Goal: Understand process/instructions: Learn how to perform a task or action

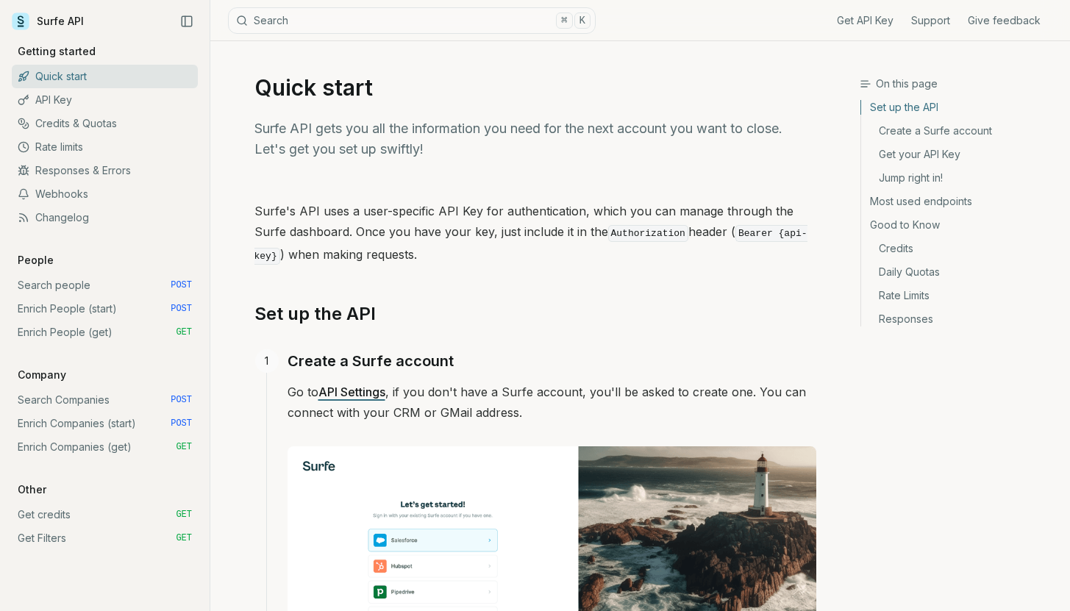
scroll to position [3, 0]
click at [68, 315] on link "Enrich People (start) POST" at bounding box center [105, 309] width 186 height 24
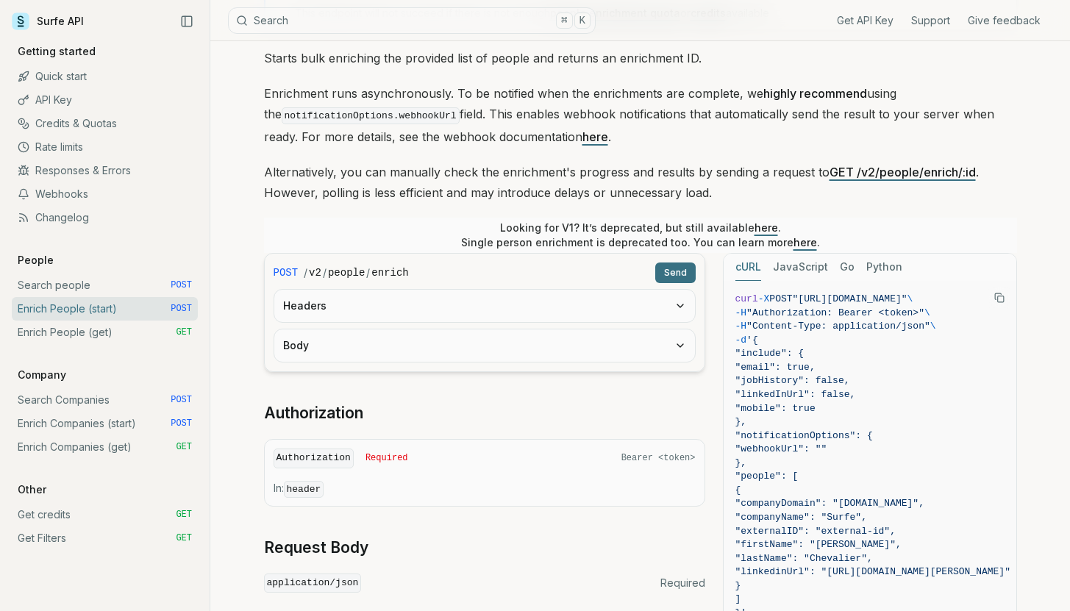
scroll to position [350, 0]
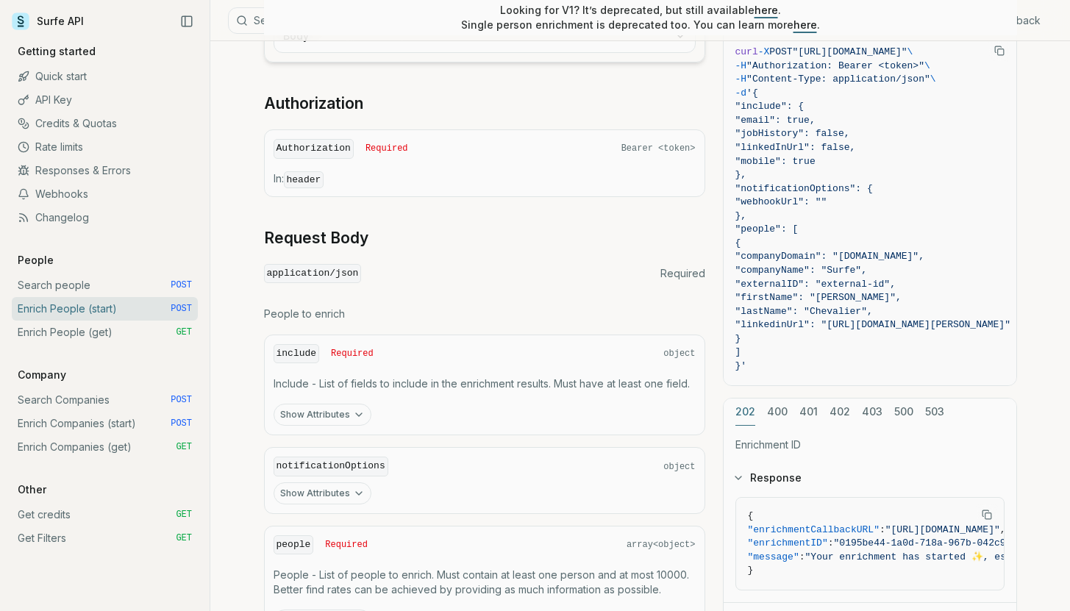
click at [331, 415] on button "Show Attributes" at bounding box center [322, 415] width 98 height 22
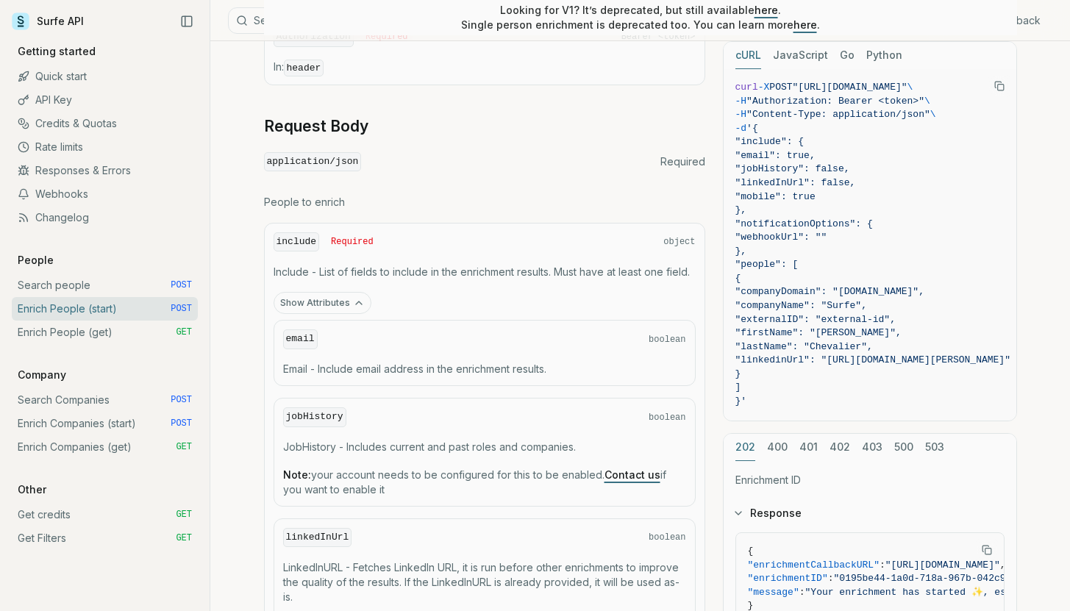
scroll to position [566, 0]
drag, startPoint x: 554, startPoint y: 367, endPoint x: 332, endPoint y: 370, distance: 222.8
click at [332, 370] on p "Email - Include email address in the enrichment results." at bounding box center [484, 369] width 403 height 15
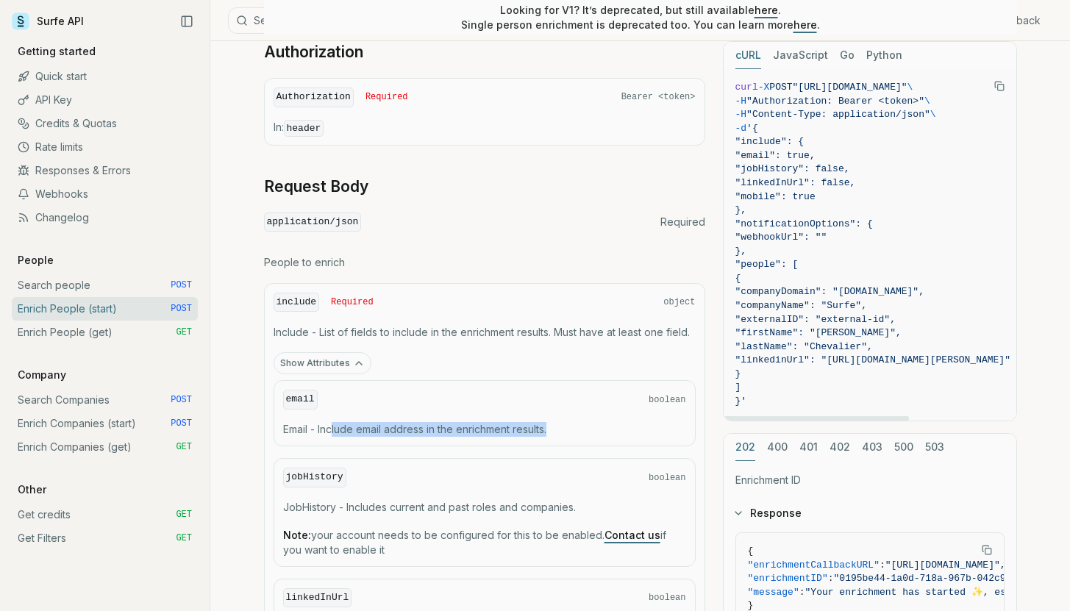
scroll to position [506, 0]
click at [878, 51] on button "Python" at bounding box center [884, 55] width 36 height 27
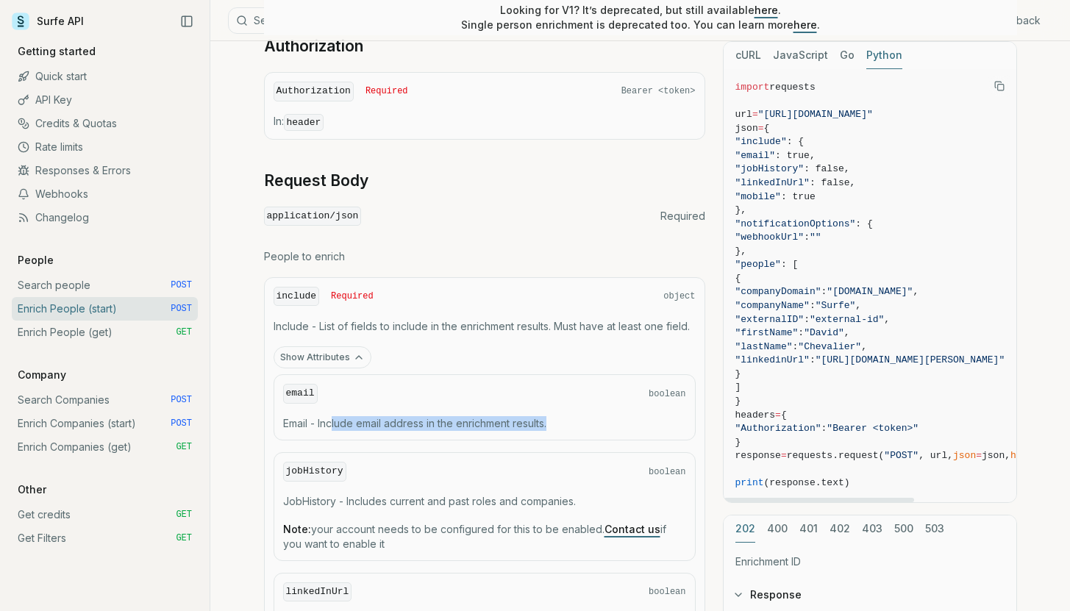
scroll to position [512, 0]
drag, startPoint x: 857, startPoint y: 196, endPoint x: 830, endPoint y: 193, distance: 27.4
click at [829, 193] on span ""mobile" : true" at bounding box center [918, 197] width 367 height 14
click at [844, 193] on span ""mobile" : true" at bounding box center [918, 197] width 367 height 14
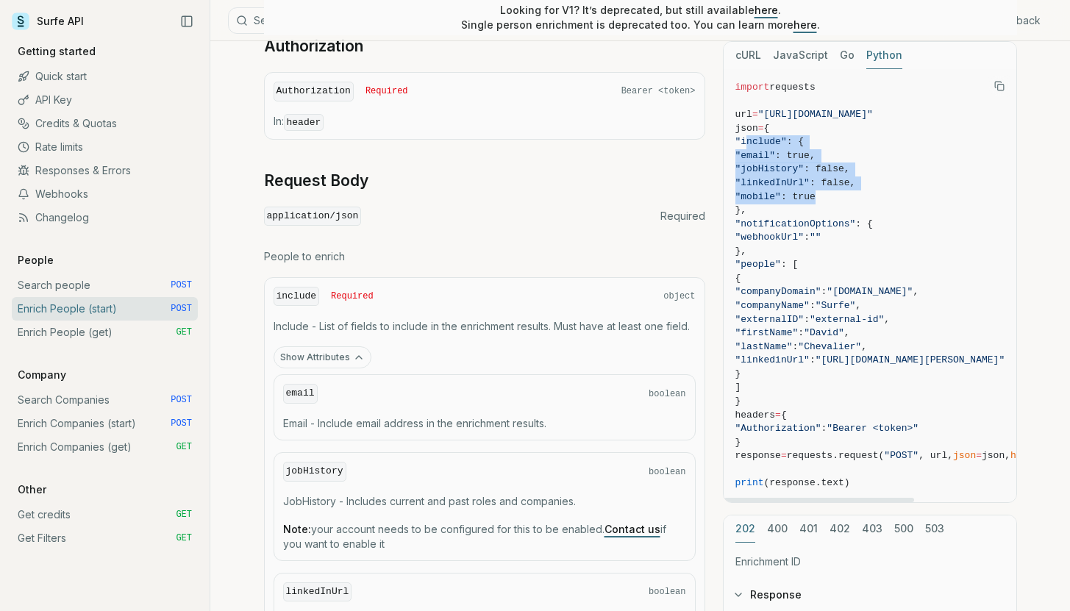
drag, startPoint x: 844, startPoint y: 193, endPoint x: 758, endPoint y: 160, distance: 92.1
click at [748, 148] on code "import requests url = "[URL][DOMAIN_NAME]" json = { "include" : { "email" : tru…" at bounding box center [918, 285] width 367 height 409
click at [778, 174] on span ""jobHistory"" at bounding box center [769, 168] width 69 height 11
click at [778, 175] on span ""jobHistory" : false," at bounding box center [918, 169] width 367 height 14
click at [789, 187] on span ""linkedInUrl"" at bounding box center [772, 182] width 74 height 11
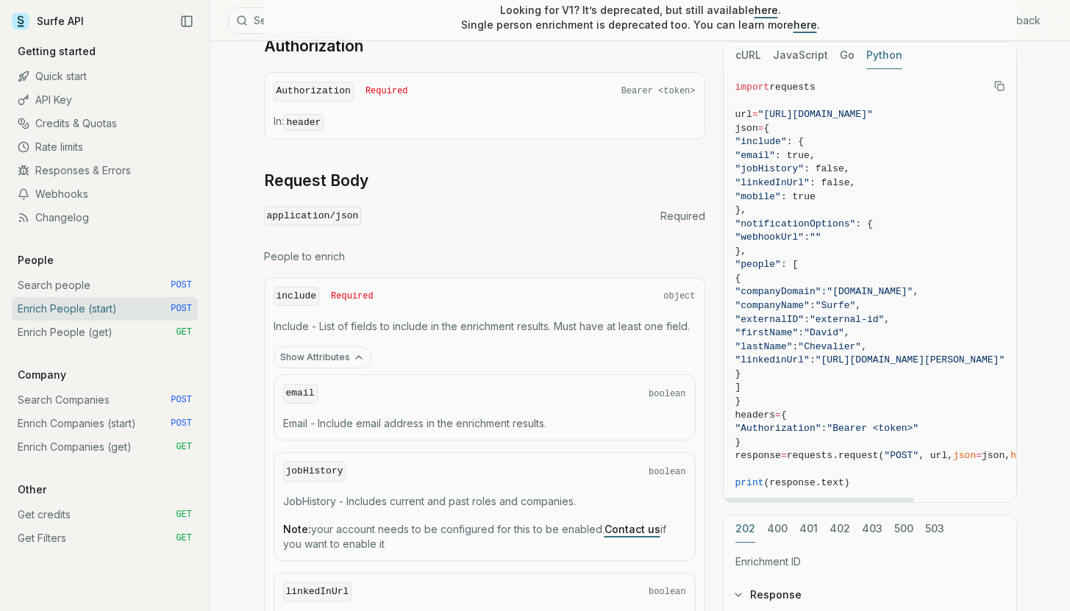
click at [789, 187] on span ""linkedInUrl"" at bounding box center [772, 182] width 74 height 11
click at [781, 171] on span ""jobHistory"" at bounding box center [769, 168] width 69 height 11
click at [782, 171] on span ""jobHistory"" at bounding box center [769, 168] width 69 height 11
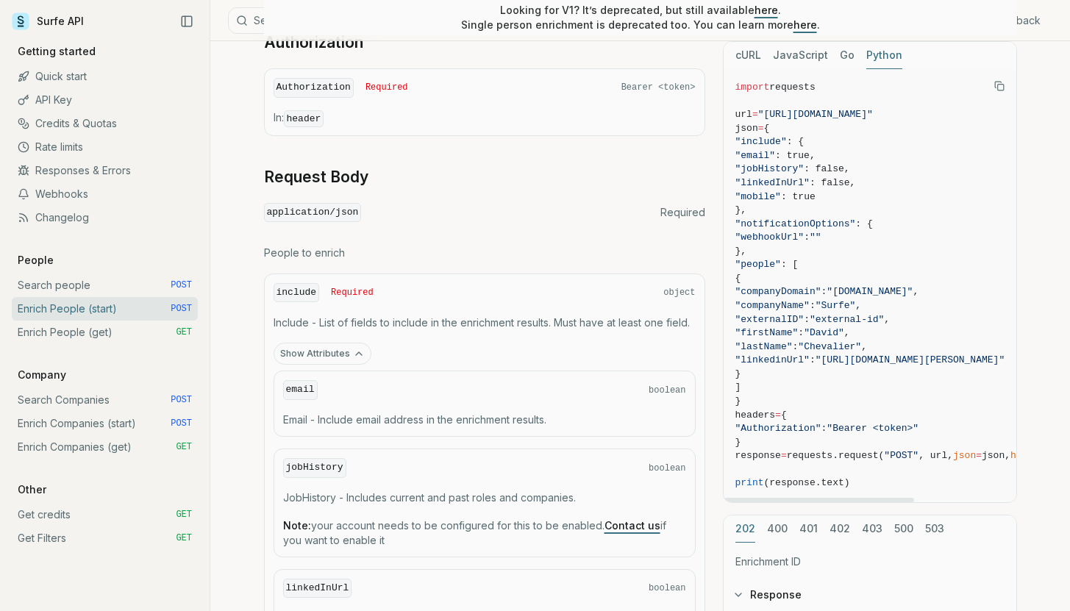
scroll to position [515, 0]
click at [774, 114] on span ""[URL][DOMAIN_NAME]"" at bounding box center [815, 114] width 115 height 11
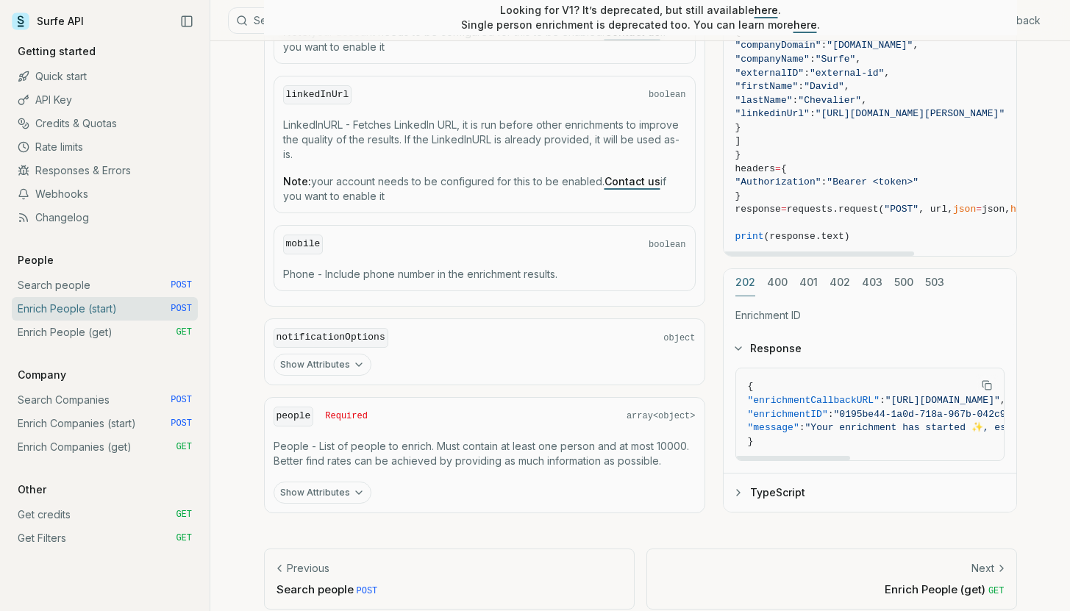
scroll to position [1009, 0]
drag, startPoint x: 839, startPoint y: 452, endPoint x: 964, endPoint y: 450, distance: 125.0
click at [964, 450] on pre "{ "enrichmentCallbackURL" : "[URL][DOMAIN_NAME]" , "enrichmentID" : "0195be44-1…" at bounding box center [949, 414] width 426 height 92
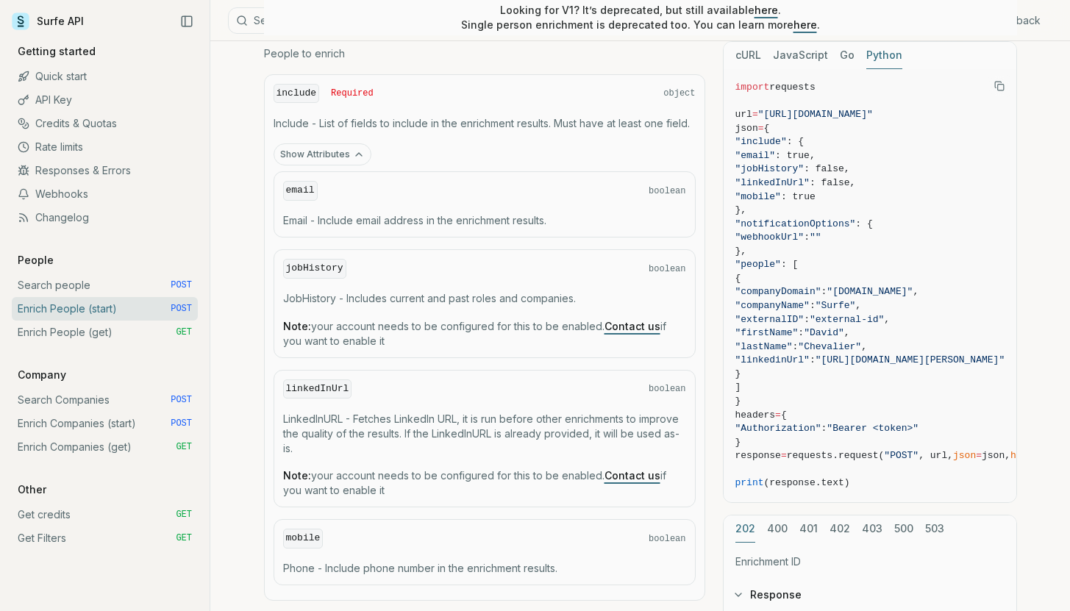
scroll to position [712, 0]
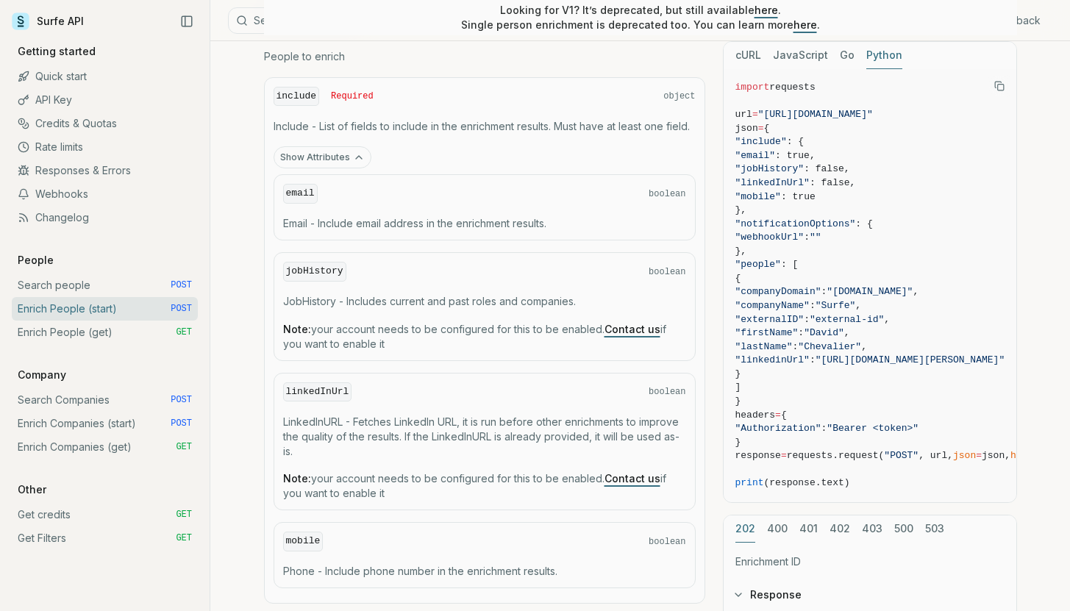
click at [812, 162] on span ""email" : true," at bounding box center [918, 156] width 367 height 14
click at [799, 168] on span ""jobHistory"" at bounding box center [769, 168] width 69 height 11
copy span "jobHistory"
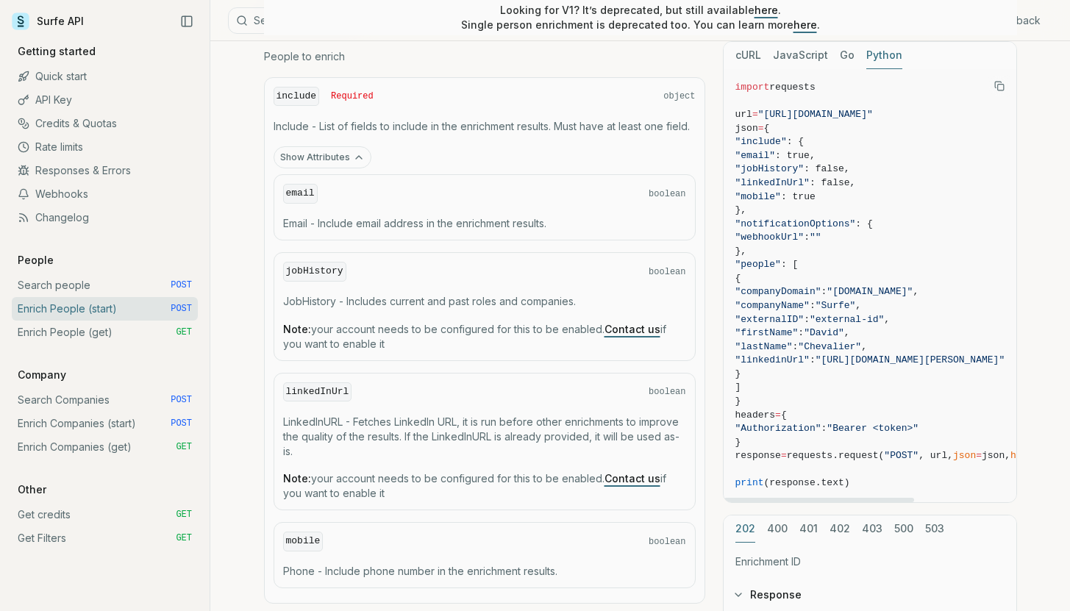
click at [781, 195] on span ""mobile"" at bounding box center [758, 196] width 46 height 11
copy span "mobile"
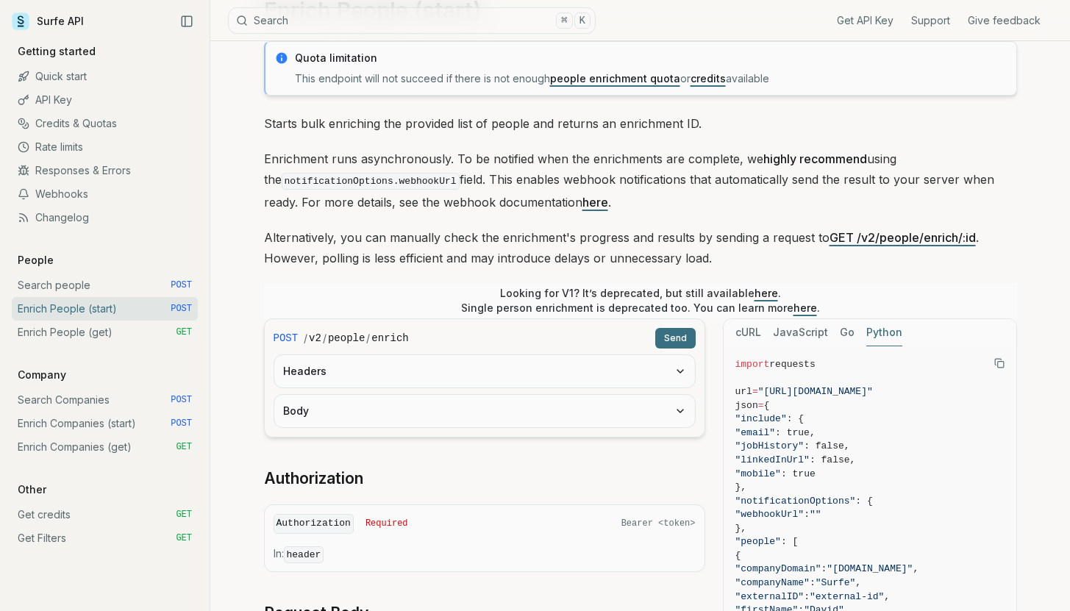
scroll to position [80, 0]
click at [678, 372] on icon "button" at bounding box center [680, 371] width 12 height 12
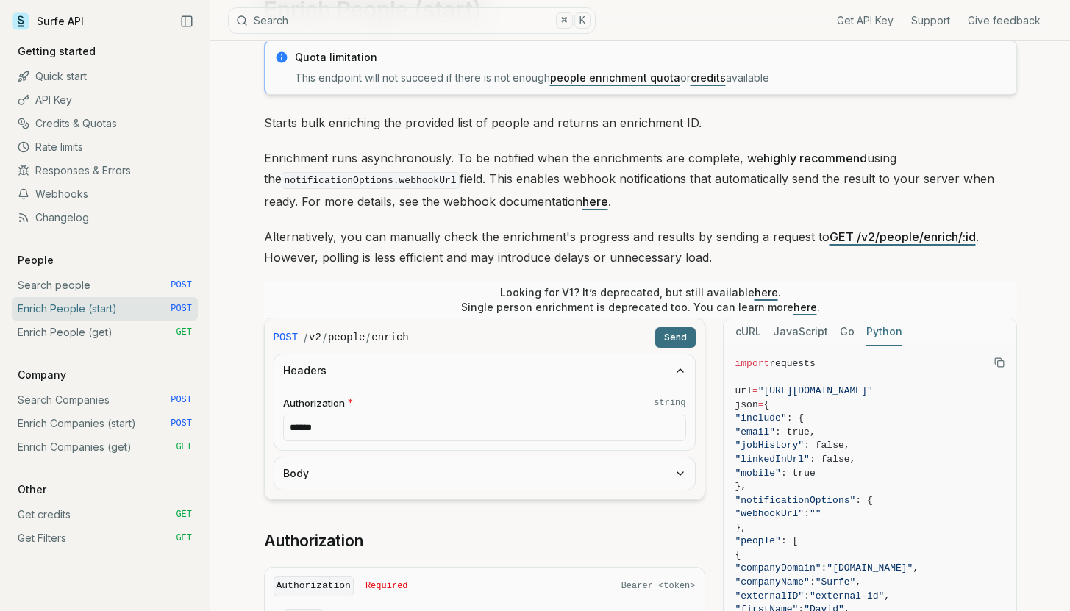
click at [678, 461] on button "Body" at bounding box center [484, 473] width 420 height 32
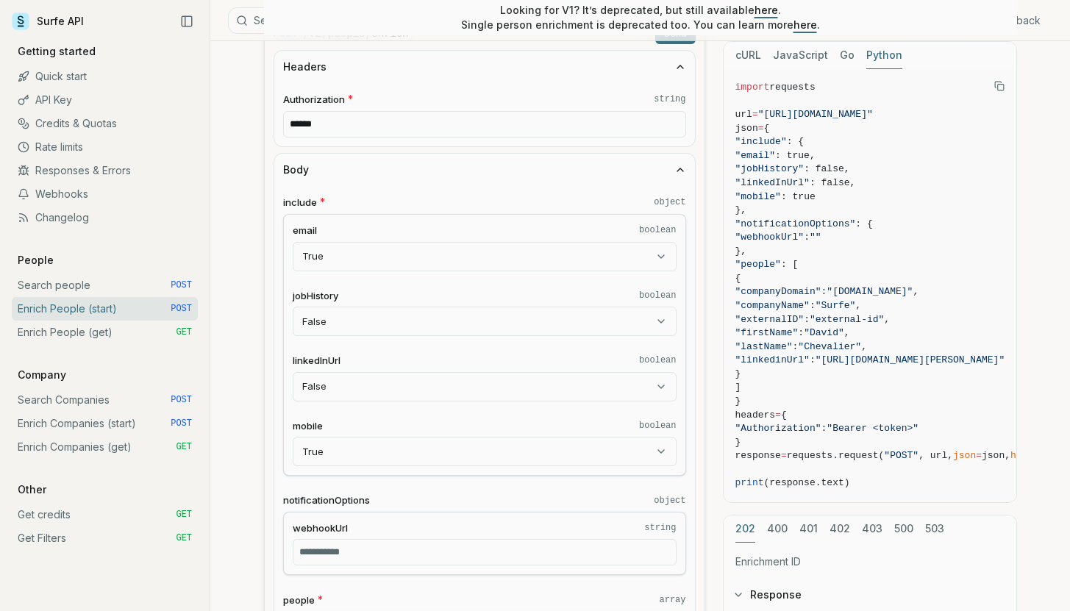
scroll to position [454, 0]
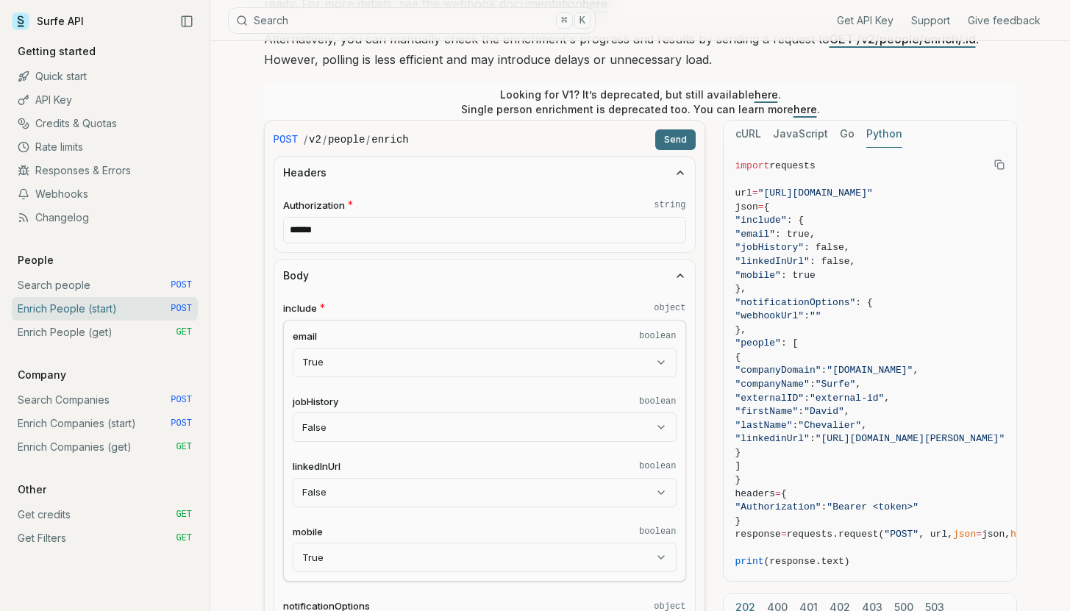
scroll to position [169, 0]
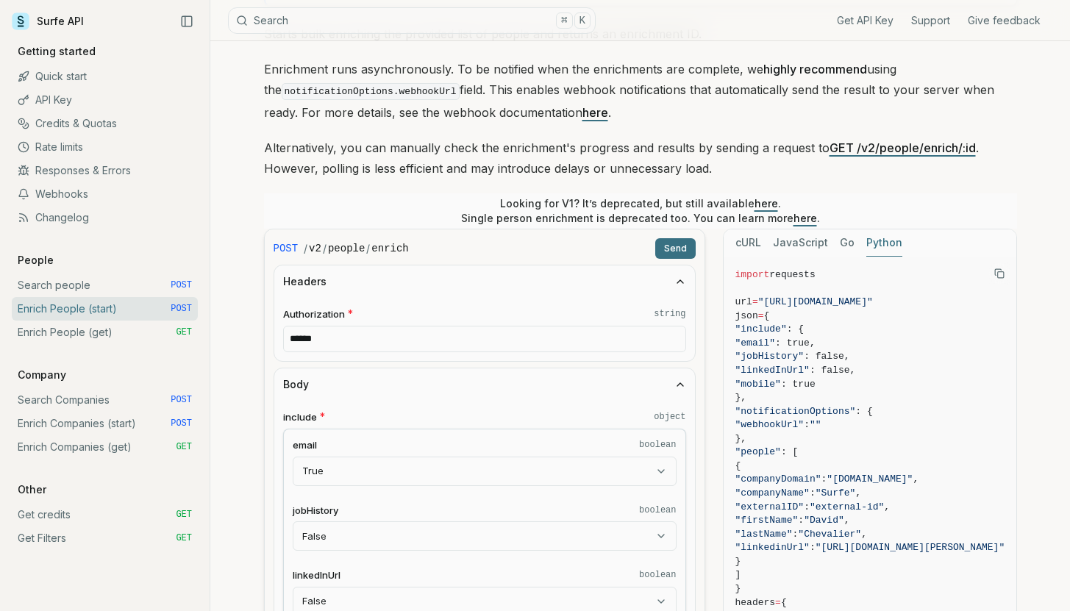
click at [679, 244] on button "Send" at bounding box center [675, 248] width 40 height 21
click at [672, 248] on button "Send" at bounding box center [675, 248] width 40 height 21
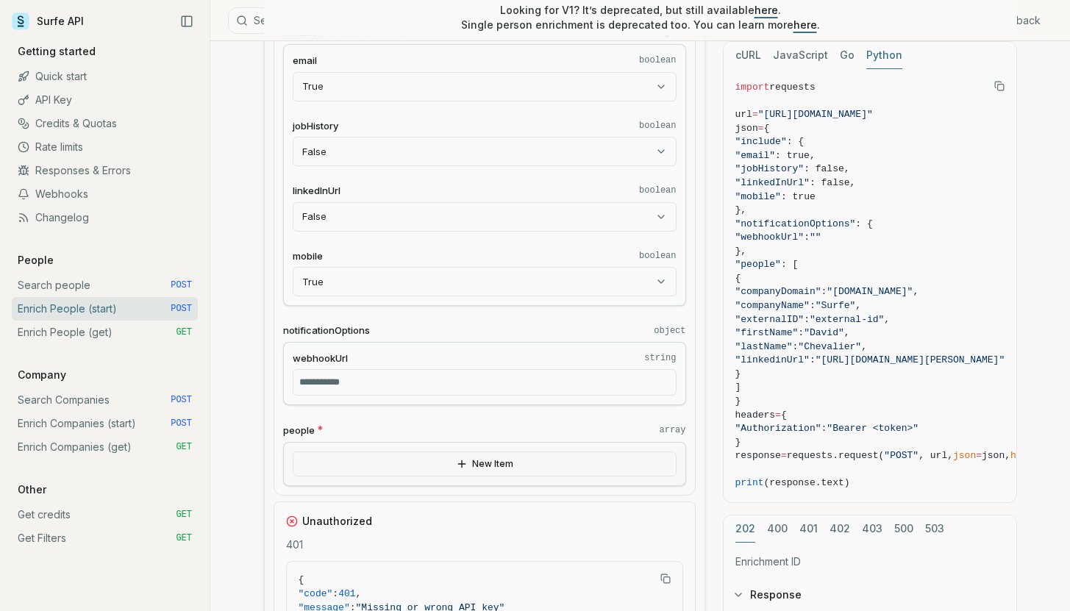
scroll to position [552, 0]
click at [776, 157] on span ""email"" at bounding box center [755, 155] width 40 height 11
copy span "email"
click at [786, 169] on span ""jobHistory"" at bounding box center [769, 168] width 69 height 11
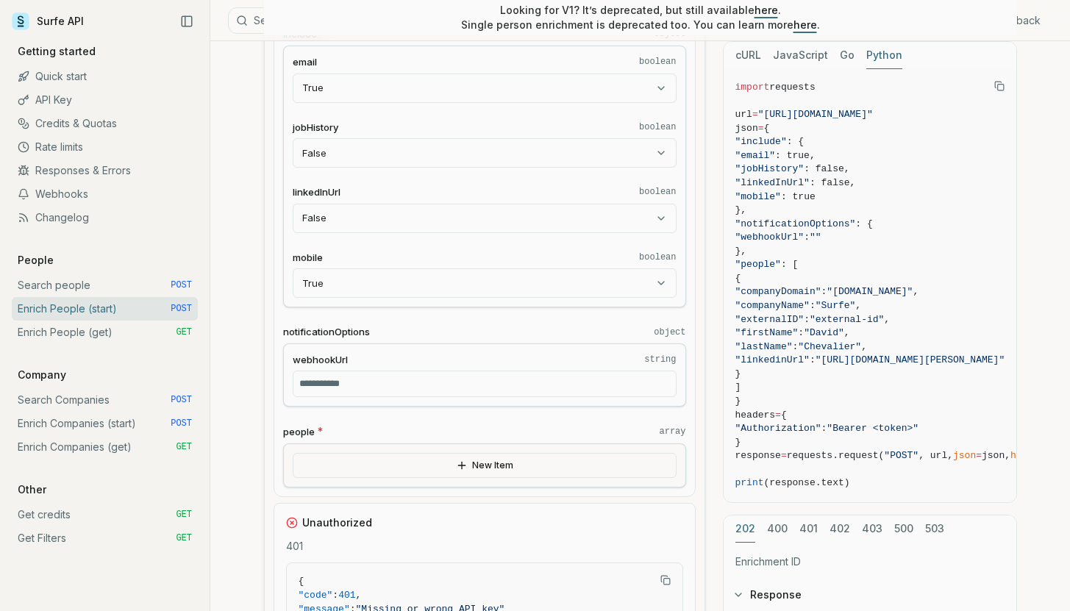
click at [786, 169] on span ""jobHistory"" at bounding box center [769, 168] width 69 height 11
copy span "jobHistory"
click at [784, 182] on span ""linkedInUrl"" at bounding box center [772, 182] width 74 height 11
copy span "linkedInUrl"
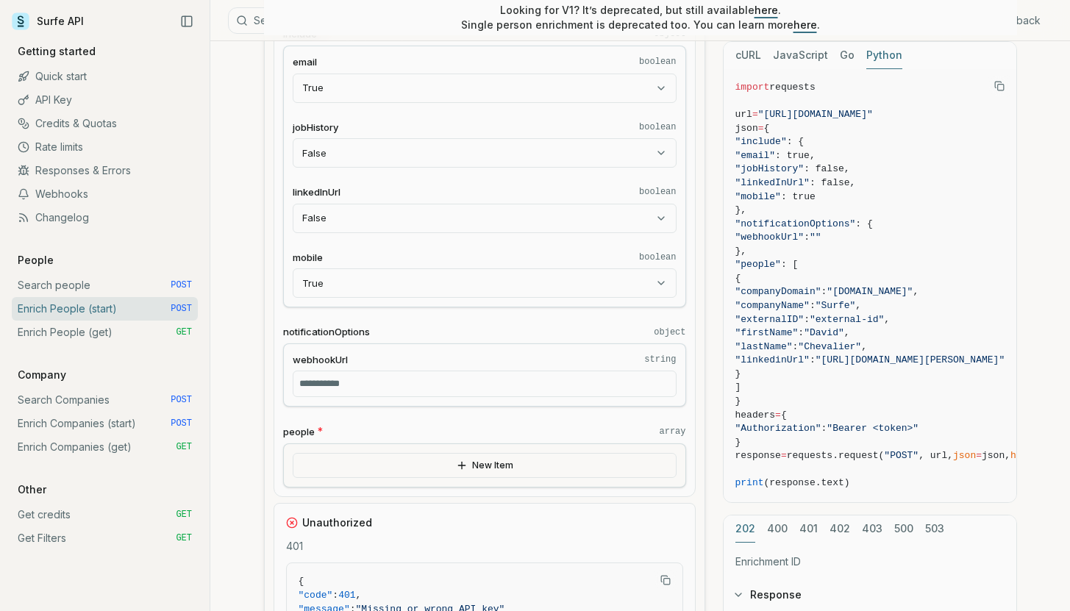
click at [781, 195] on span ""mobile"" at bounding box center [758, 196] width 46 height 11
copy span "mobile"
click at [798, 333] on span ""firstName"" at bounding box center [766, 332] width 63 height 11
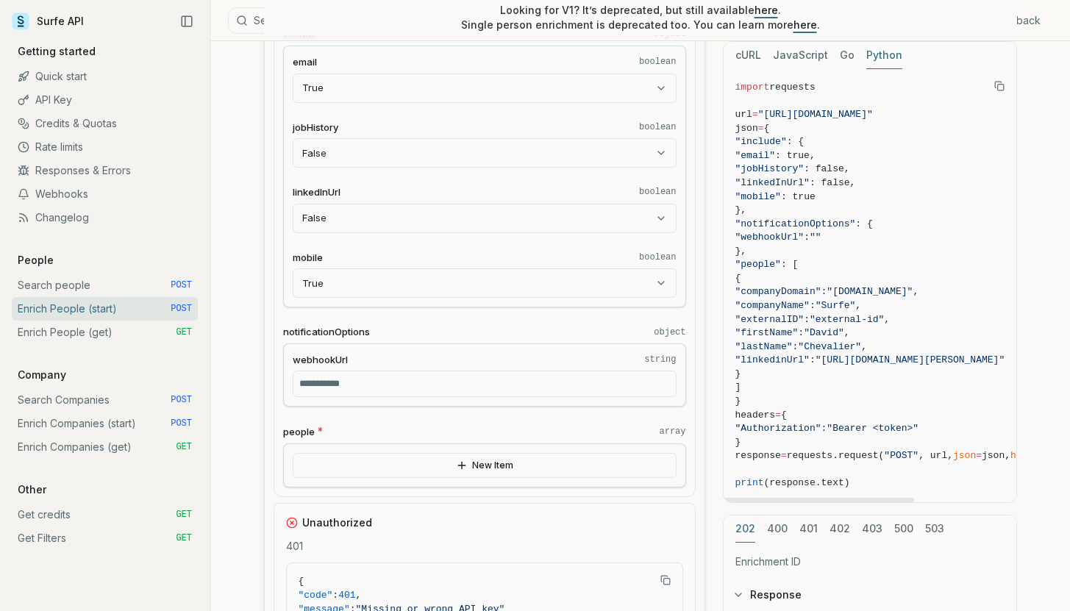
copy span "firstName"
click at [792, 343] on span ""lastName"" at bounding box center [763, 346] width 57 height 11
copy span "lastName"
click at [800, 356] on span ""linkedinUrl"" at bounding box center [772, 359] width 74 height 11
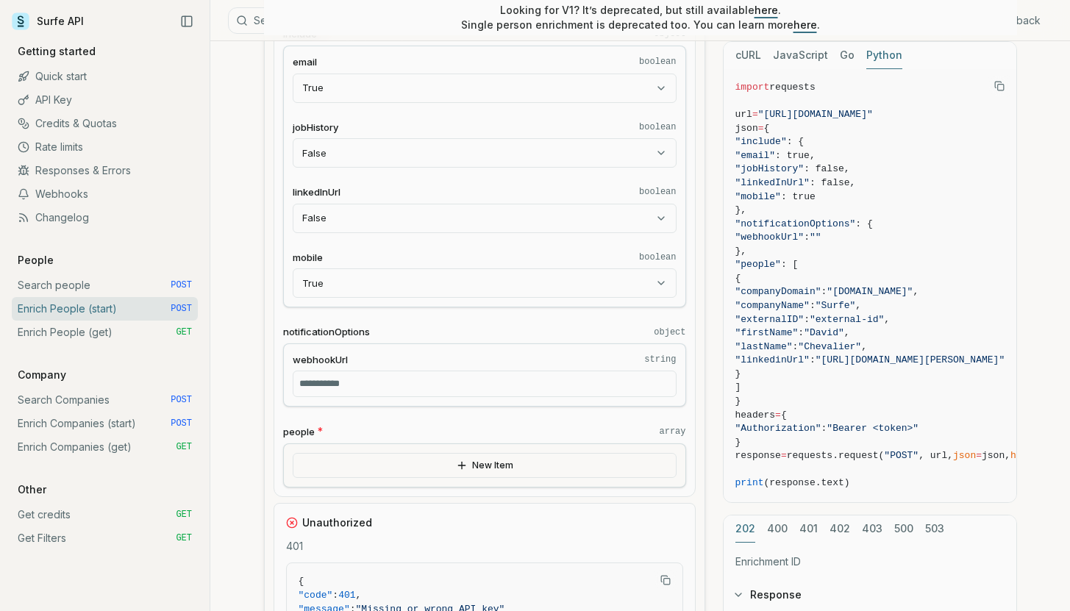
click at [800, 356] on span ""linkedinUrl"" at bounding box center [772, 359] width 74 height 11
copy span "linkedinUrl"
click at [792, 320] on span ""externalID"" at bounding box center [769, 319] width 69 height 11
copy span "externalID"
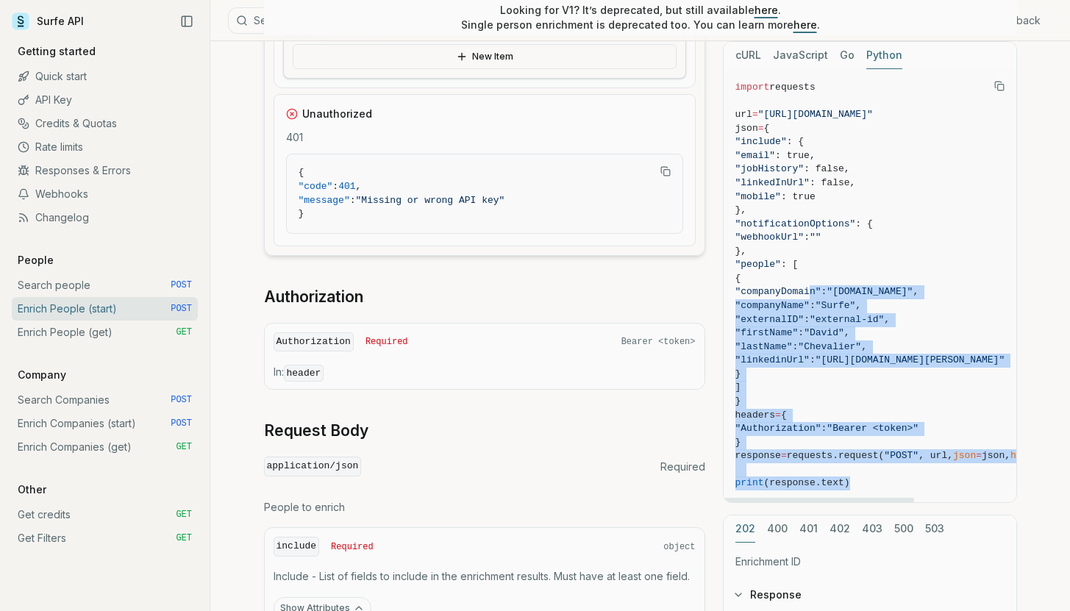
scroll to position [728, 0]
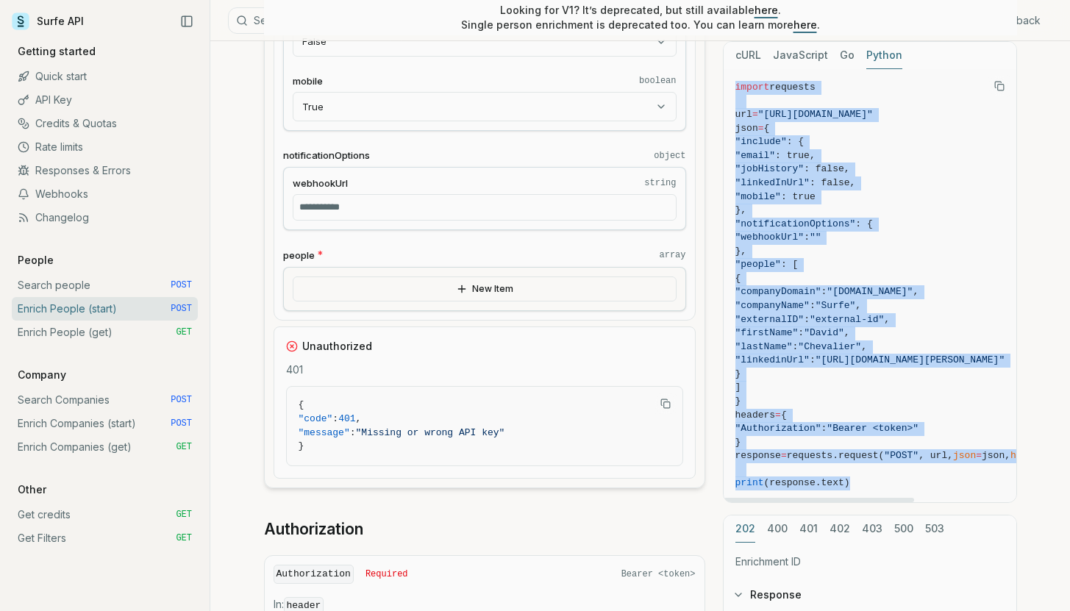
drag, startPoint x: 845, startPoint y: 484, endPoint x: 724, endPoint y: 80, distance: 422.1
click at [724, 80] on pre "import requests url = "[URL][DOMAIN_NAME]" json = { "include" : { "email" : tru…" at bounding box center [918, 285] width 390 height 433
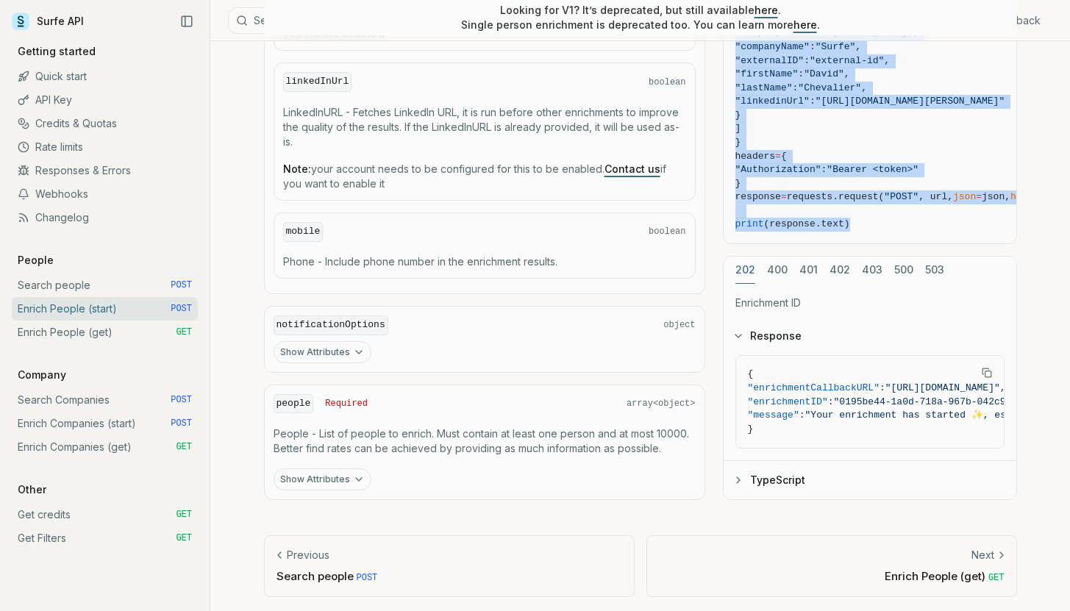
scroll to position [1722, 0]
click at [323, 477] on button "Show Attributes" at bounding box center [322, 479] width 98 height 22
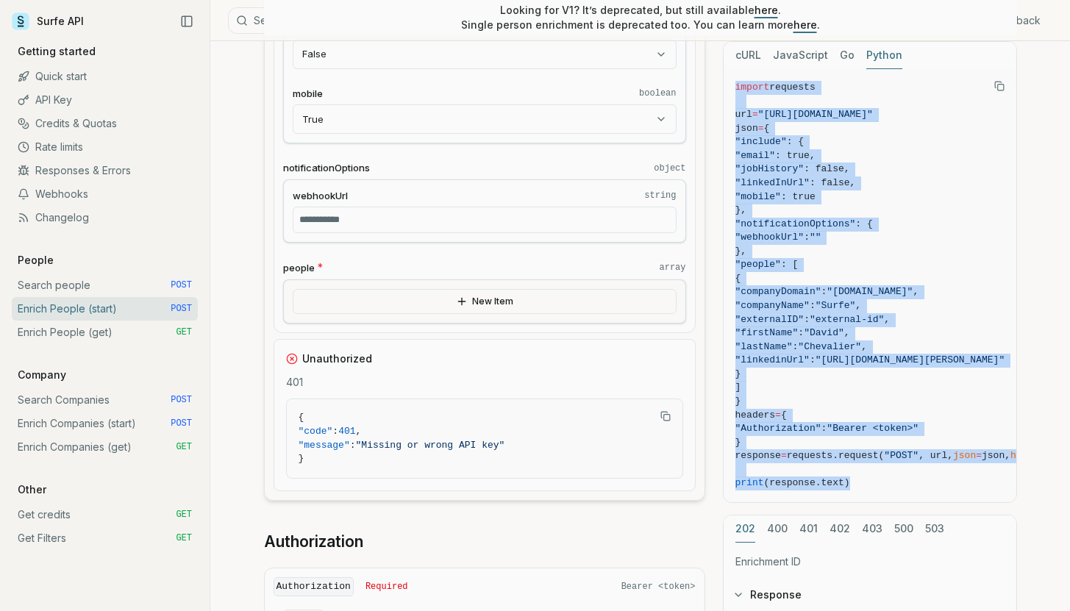
scroll to position [680, 0]
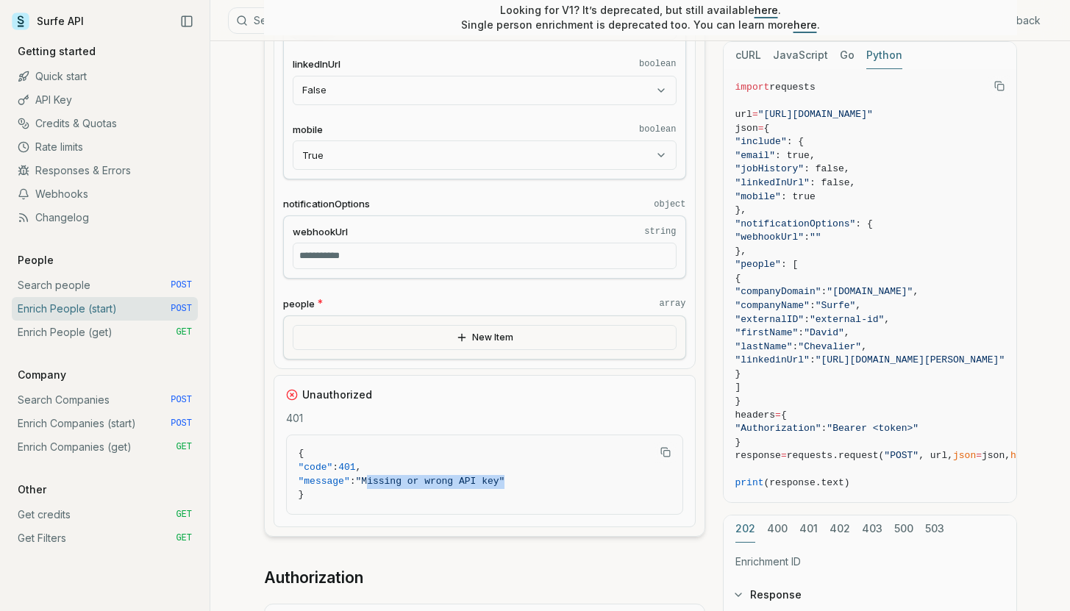
drag, startPoint x: 384, startPoint y: 481, endPoint x: 532, endPoint y: 483, distance: 148.5
click at [532, 483] on span ""message" : "Missing or wrong API key"" at bounding box center [484, 482] width 372 height 14
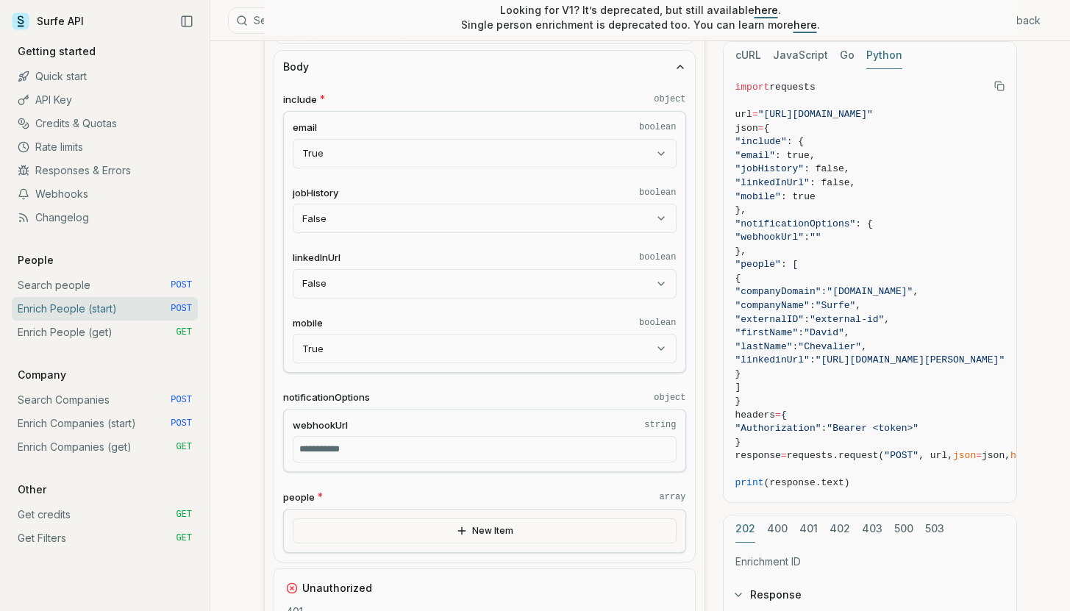
scroll to position [551, 0]
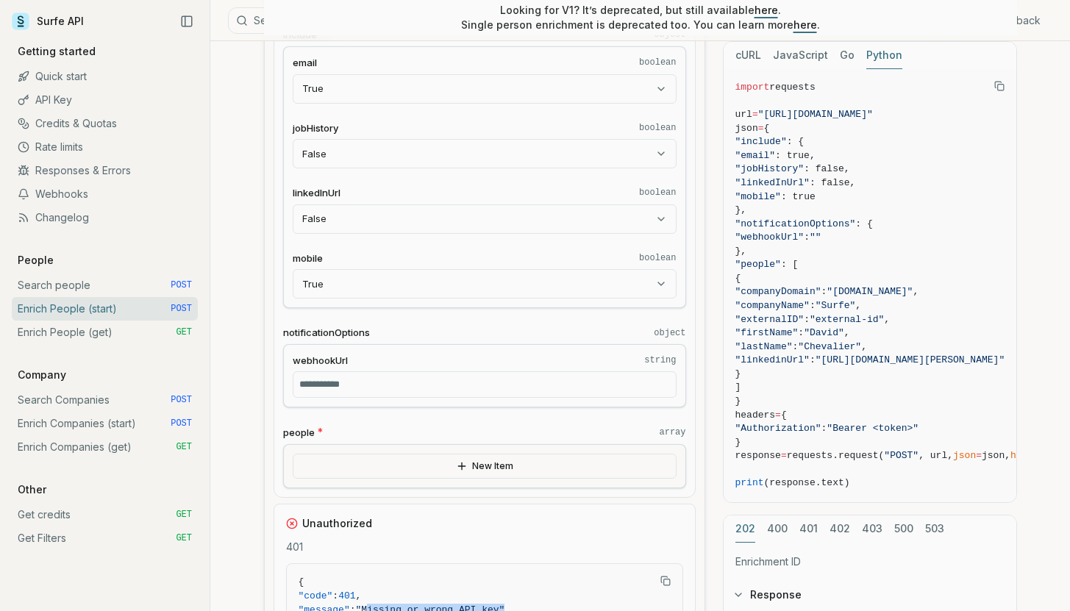
click at [506, 460] on button "New Item" at bounding box center [485, 466] width 384 height 25
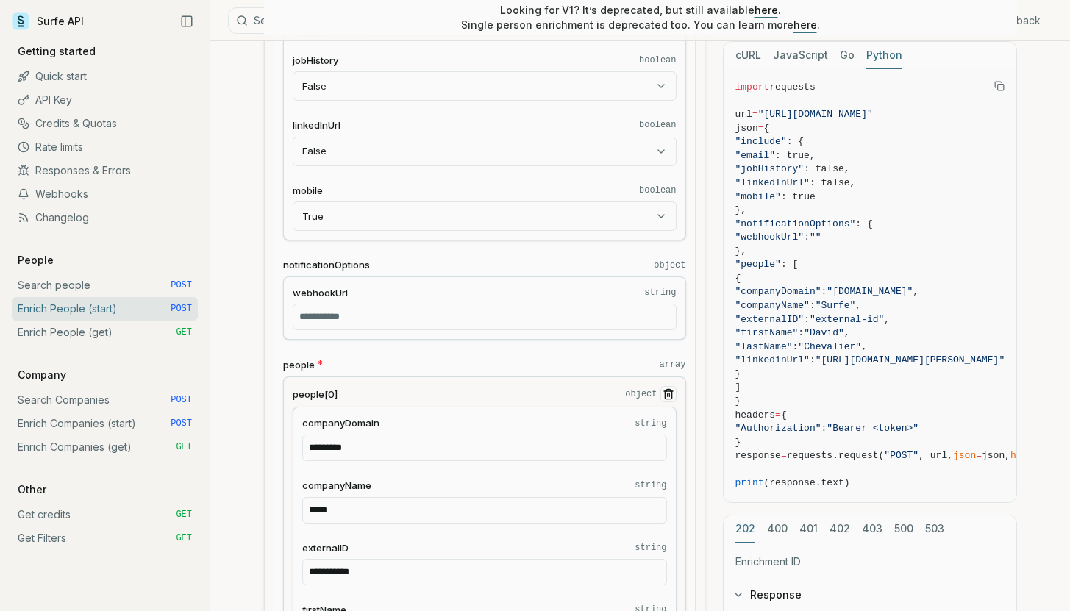
scroll to position [1087, 0]
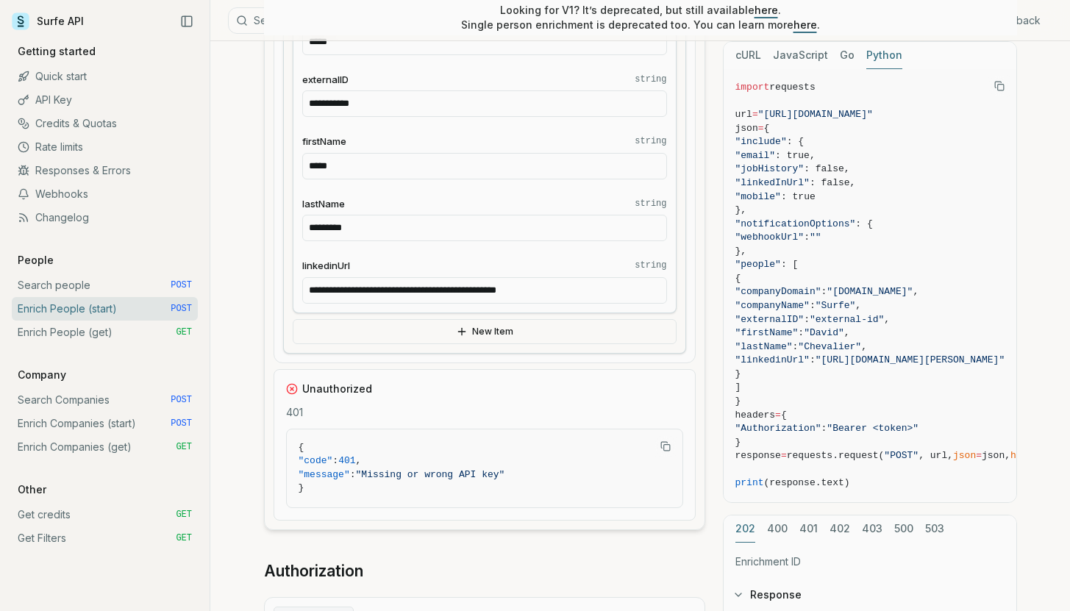
click at [469, 337] on button "New Item" at bounding box center [485, 331] width 384 height 25
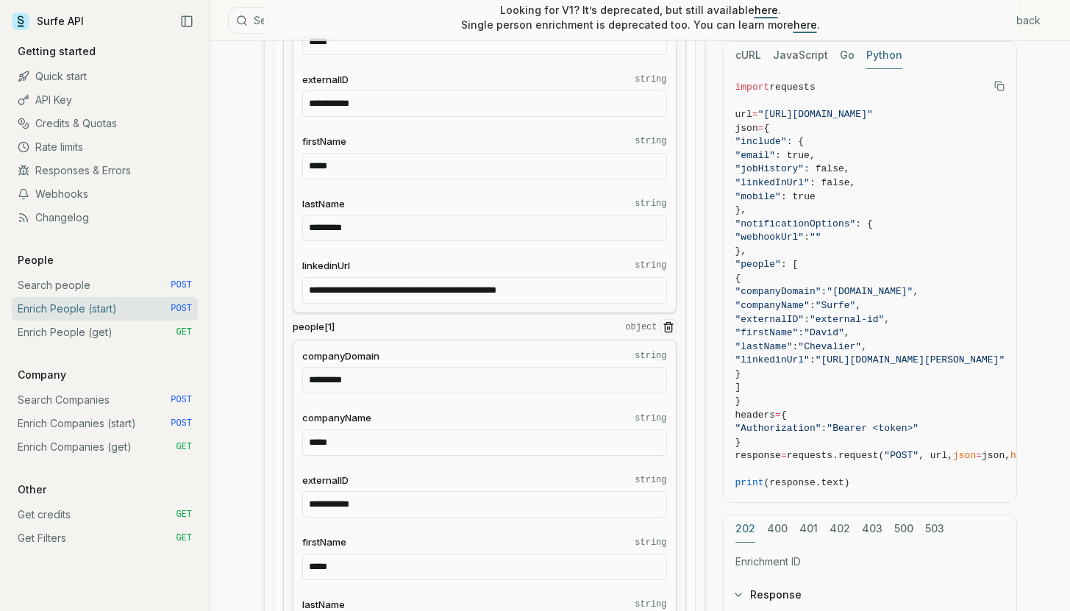
click at [662, 329] on icon "Remove Item" at bounding box center [668, 327] width 12 height 12
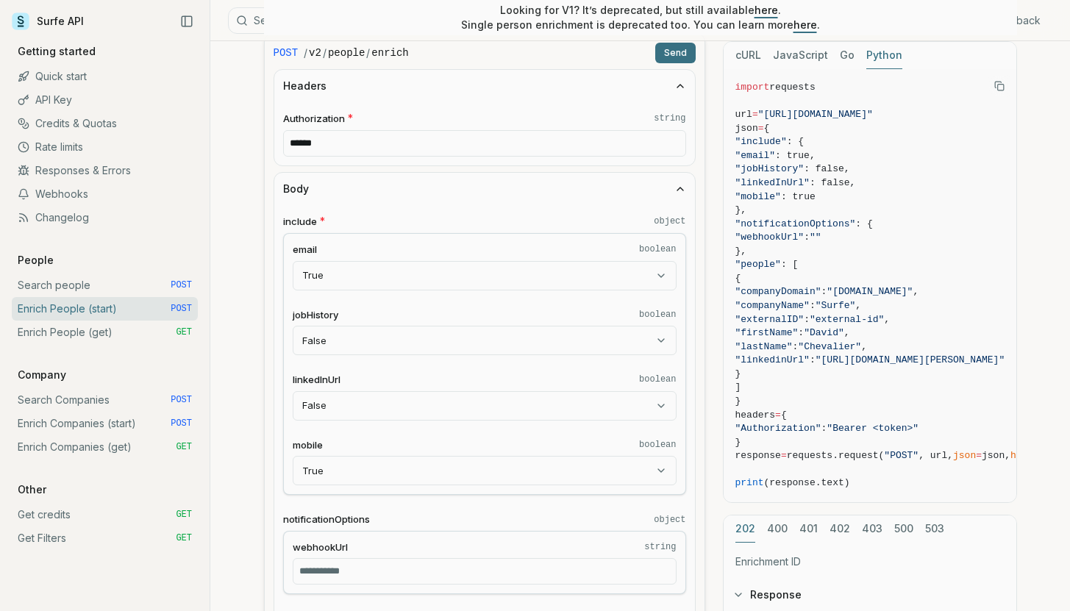
scroll to position [473, 0]
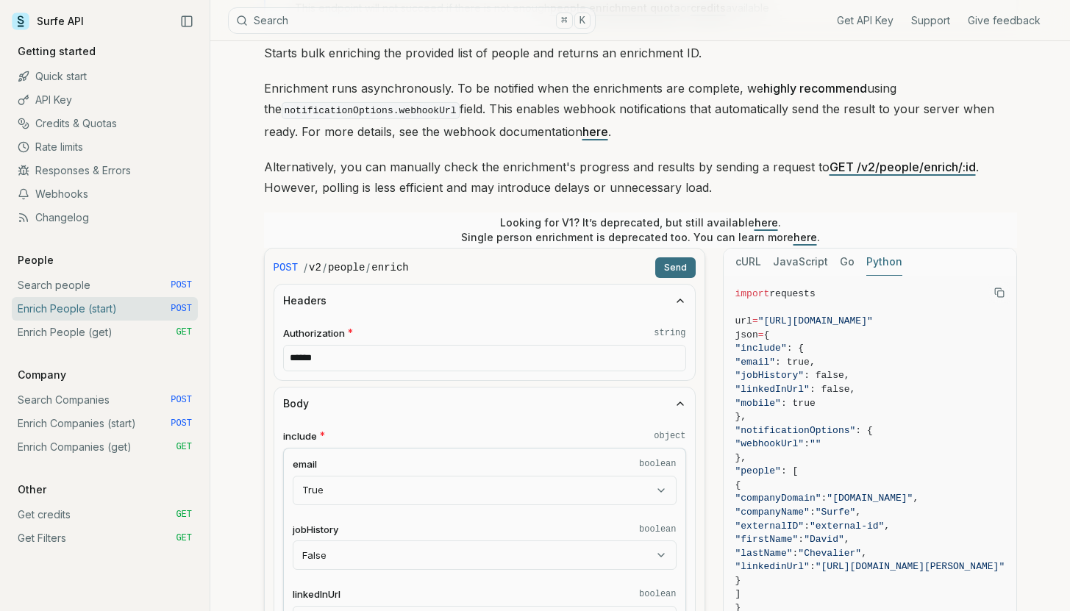
scroll to position [15, 0]
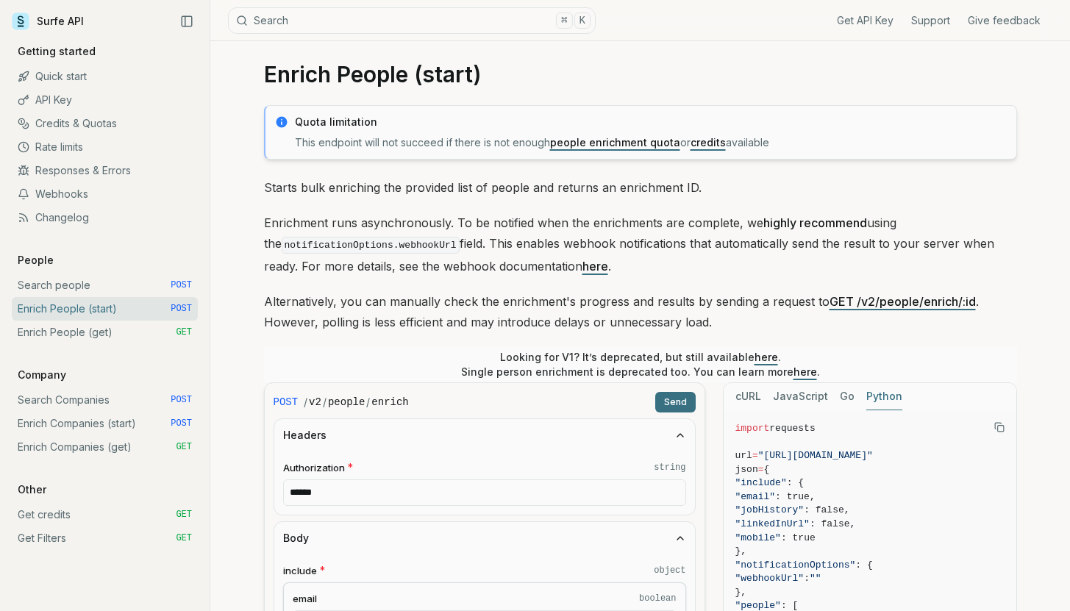
click at [670, 402] on button "Send" at bounding box center [675, 402] width 40 height 21
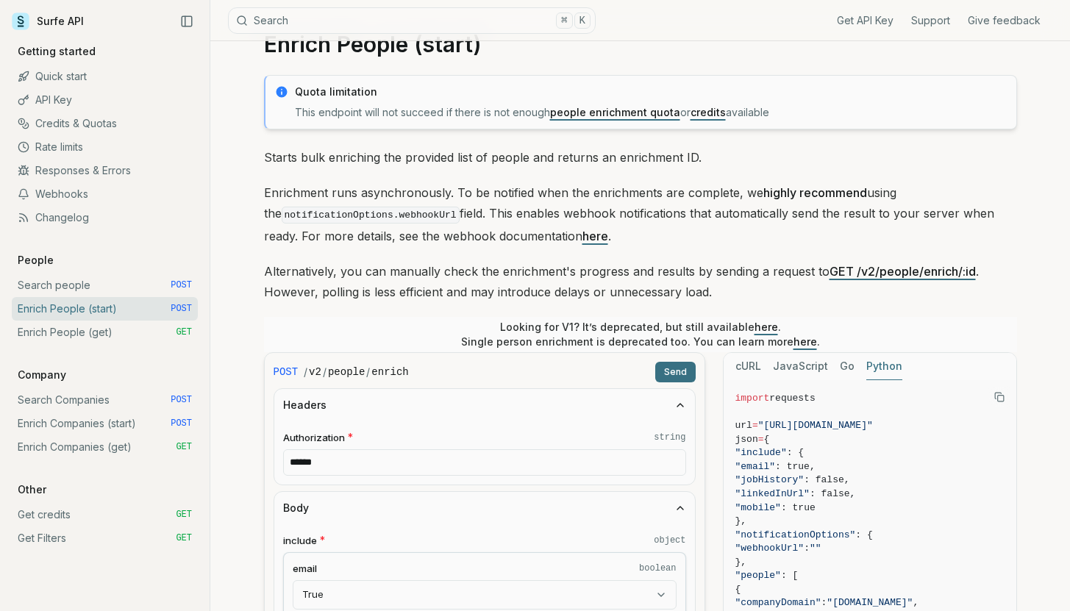
scroll to position [46, 0]
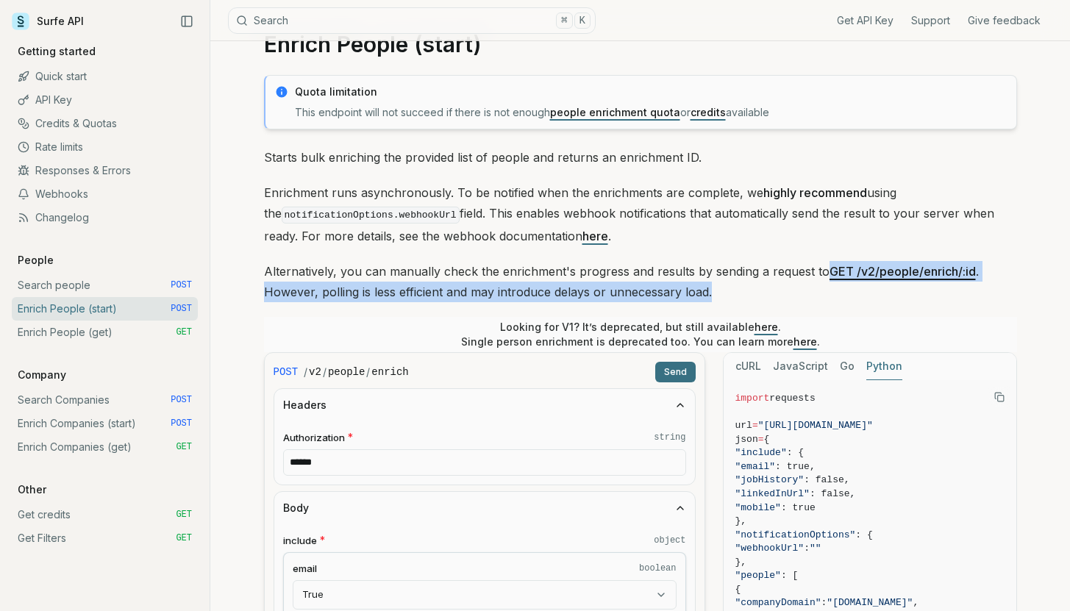
drag, startPoint x: 822, startPoint y: 277, endPoint x: 951, endPoint y: 282, distance: 129.5
click at [952, 281] on p "Alternatively, you can manually check the enrichment's progress and results by …" at bounding box center [640, 281] width 753 height 41
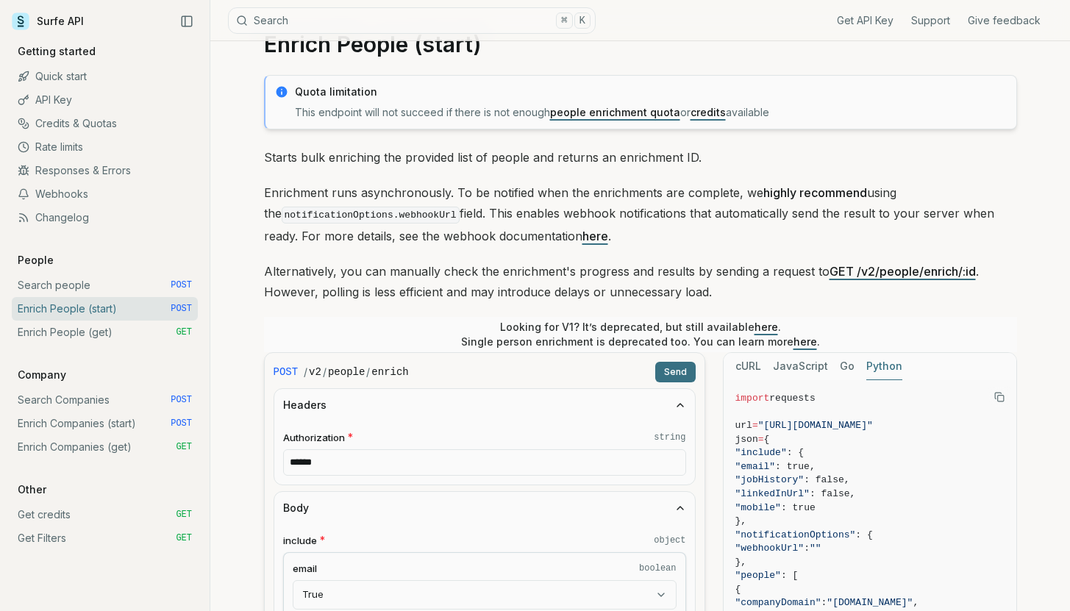
click at [949, 284] on p "Alternatively, you can manually check the enrichment's progress and results by …" at bounding box center [640, 281] width 753 height 41
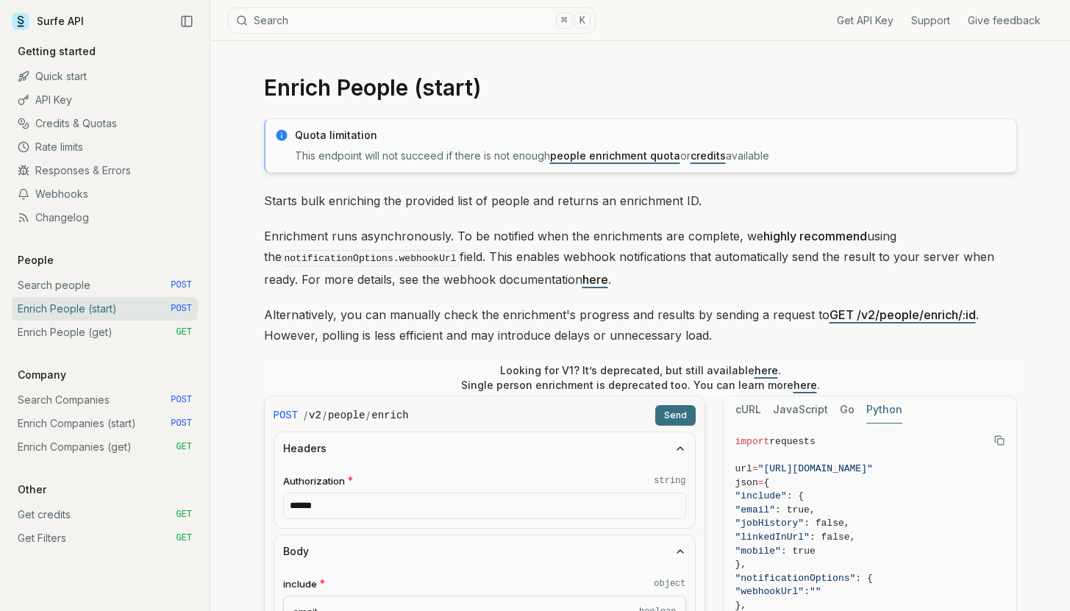
scroll to position [0, 0]
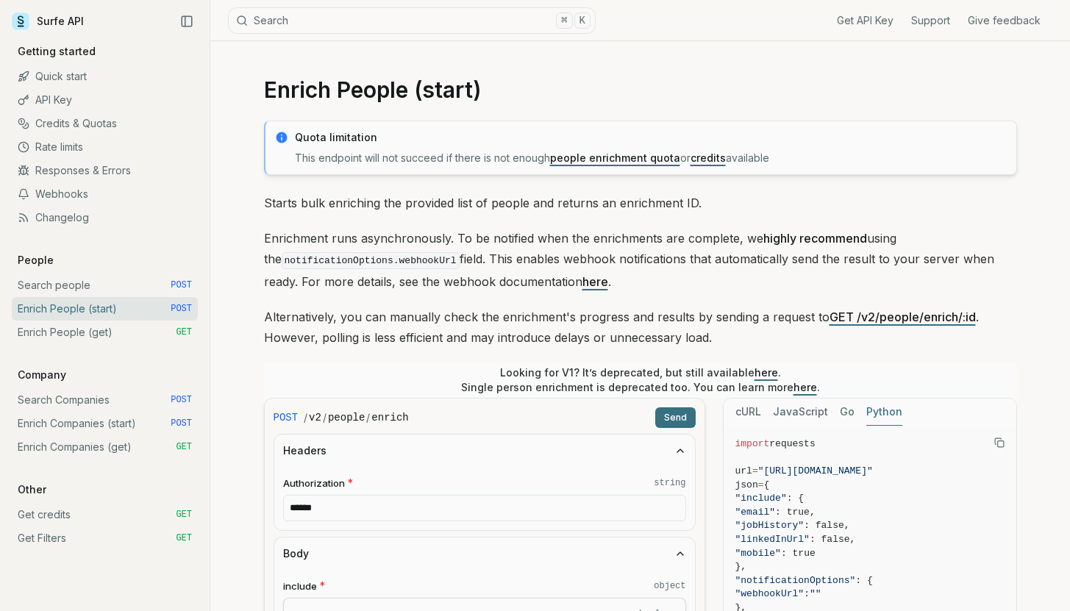
click at [52, 79] on link "Quick start" at bounding box center [105, 77] width 186 height 24
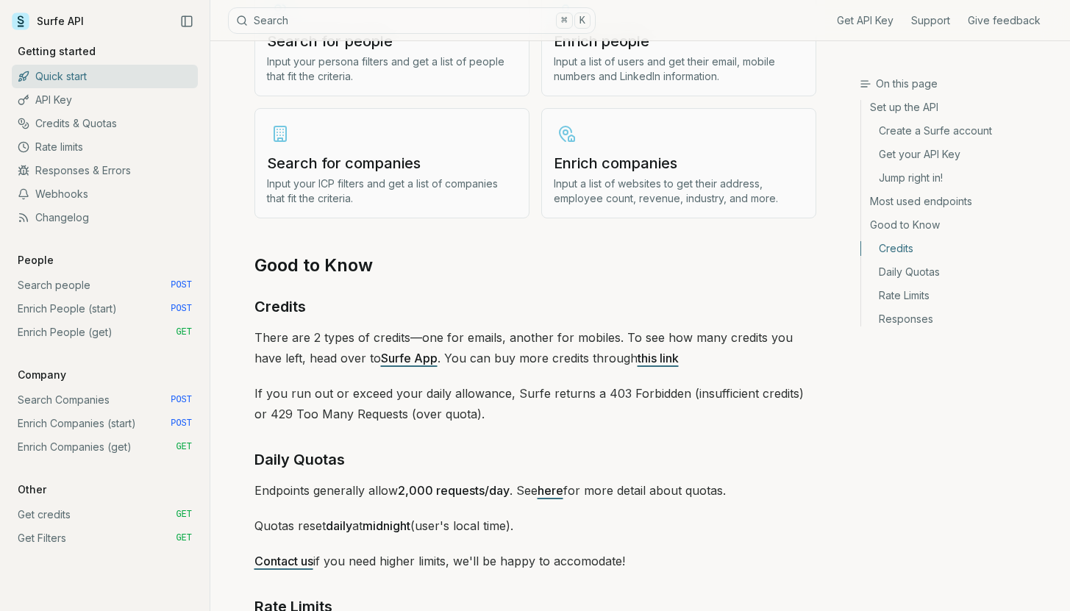
scroll to position [1869, 0]
click at [132, 177] on link "Responses & Errors" at bounding box center [105, 171] width 186 height 24
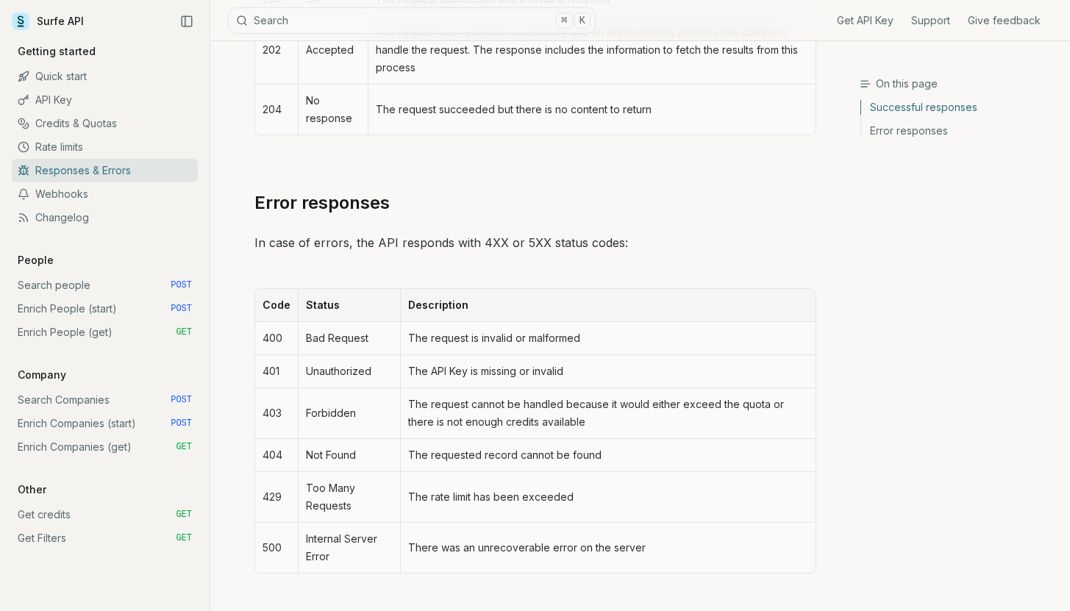
scroll to position [494, 0]
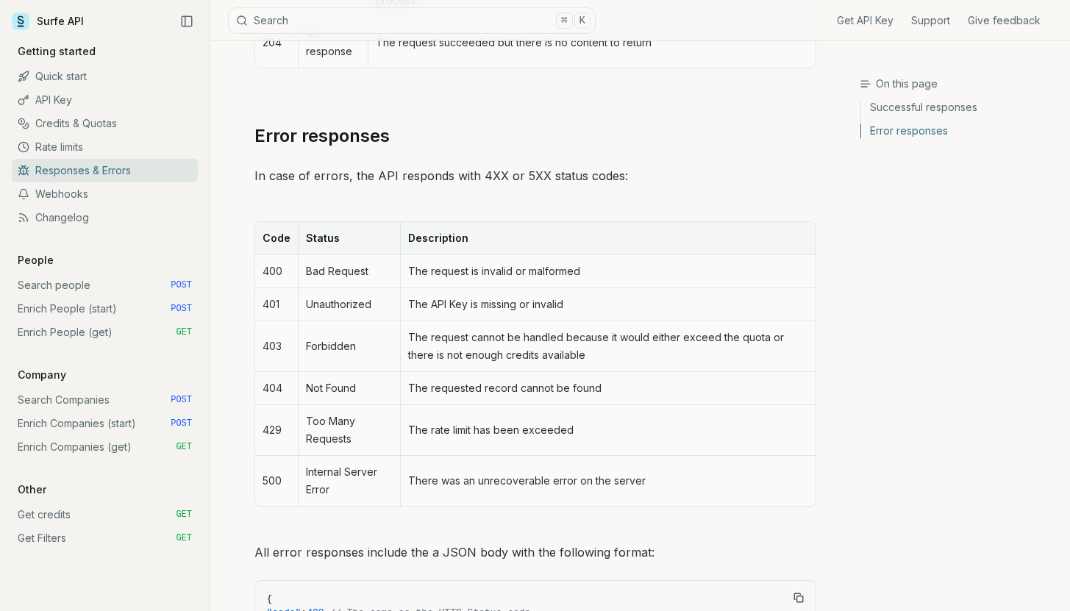
click at [356, 274] on td "Bad Request" at bounding box center [349, 271] width 103 height 33
click at [463, 277] on td "The request is invalid or malformed" at bounding box center [607, 271] width 415 height 33
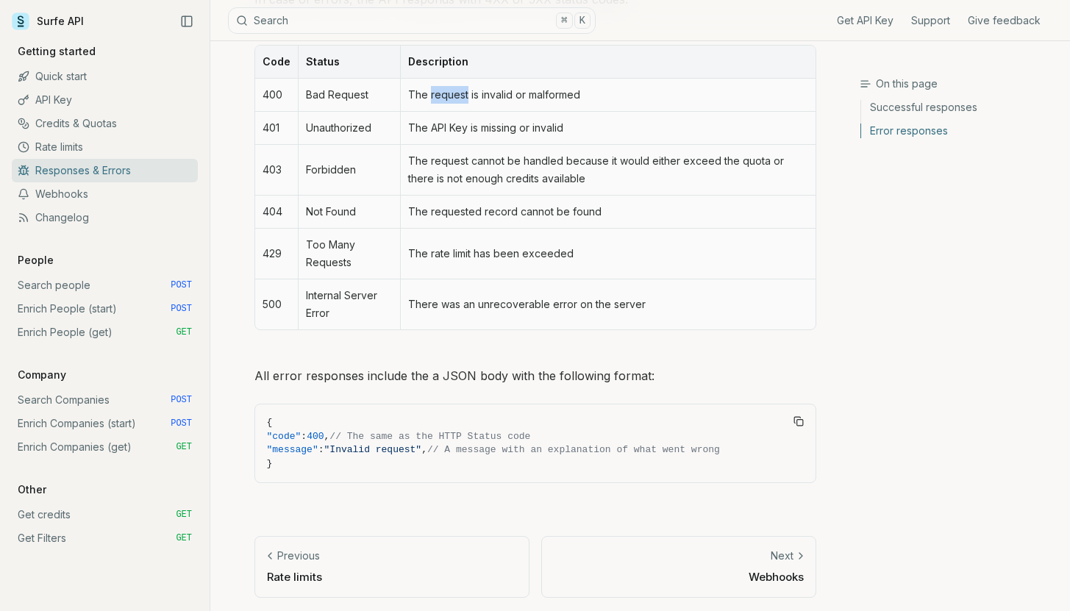
scroll to position [674, 0]
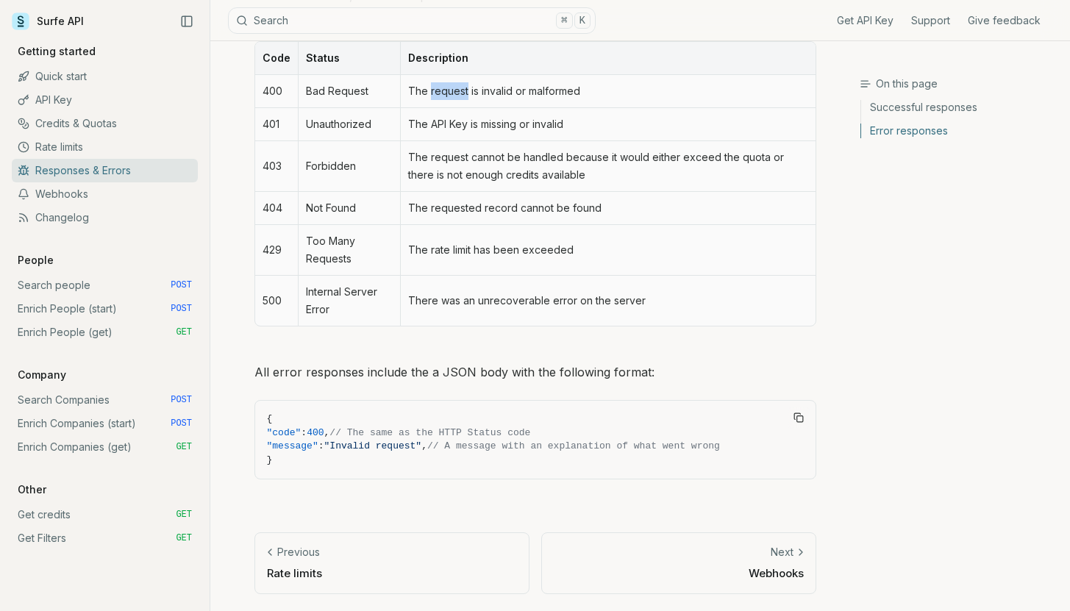
click at [732, 574] on p "Webhooks" at bounding box center [679, 572] width 250 height 15
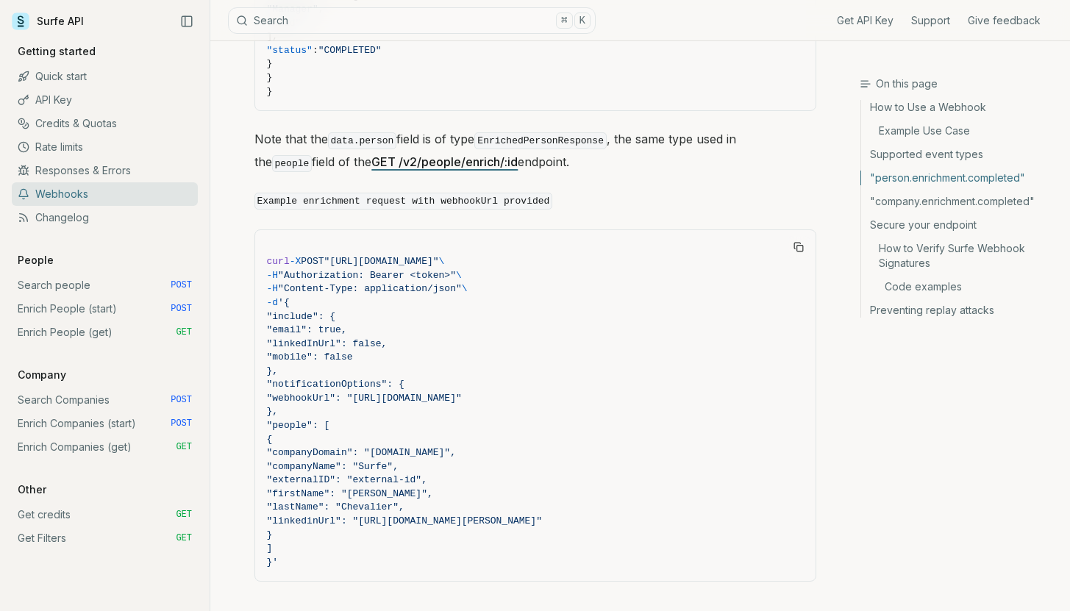
scroll to position [1885, 0]
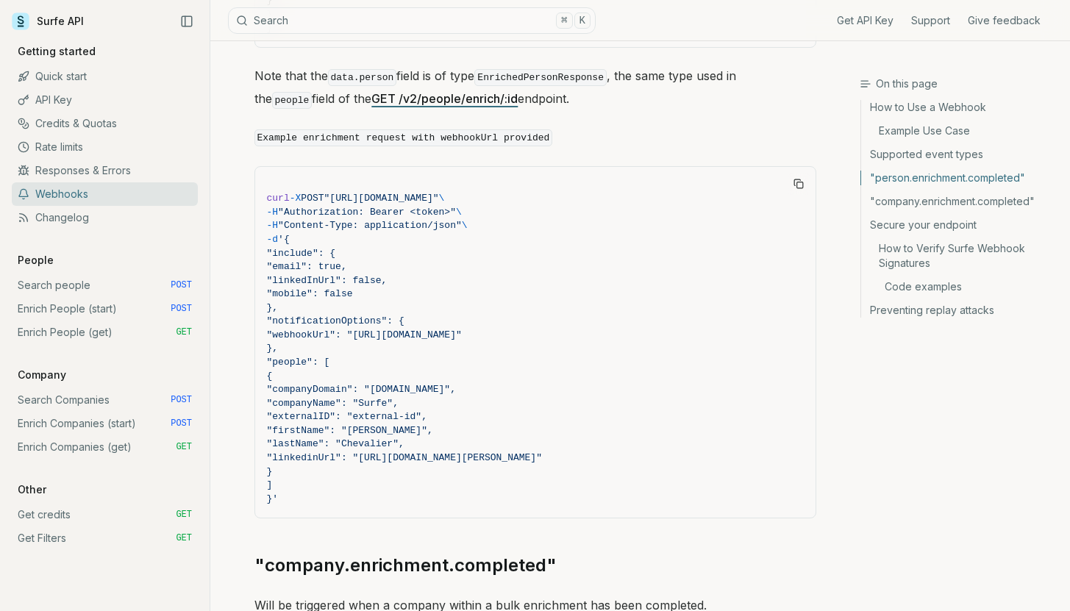
click at [332, 491] on pre "curl -X POST "[URL][DOMAIN_NAME]" \ -H "Authorization: Bearer <token>" \ -H "Co…" at bounding box center [535, 342] width 560 height 351
drag, startPoint x: 320, startPoint y: 488, endPoint x: 254, endPoint y: 173, distance: 322.2
click at [255, 173] on pre "curl -X POST "[URL][DOMAIN_NAME]" \ -H "Authorization: Bearer <token>" \ -H "Co…" at bounding box center [535, 342] width 560 height 351
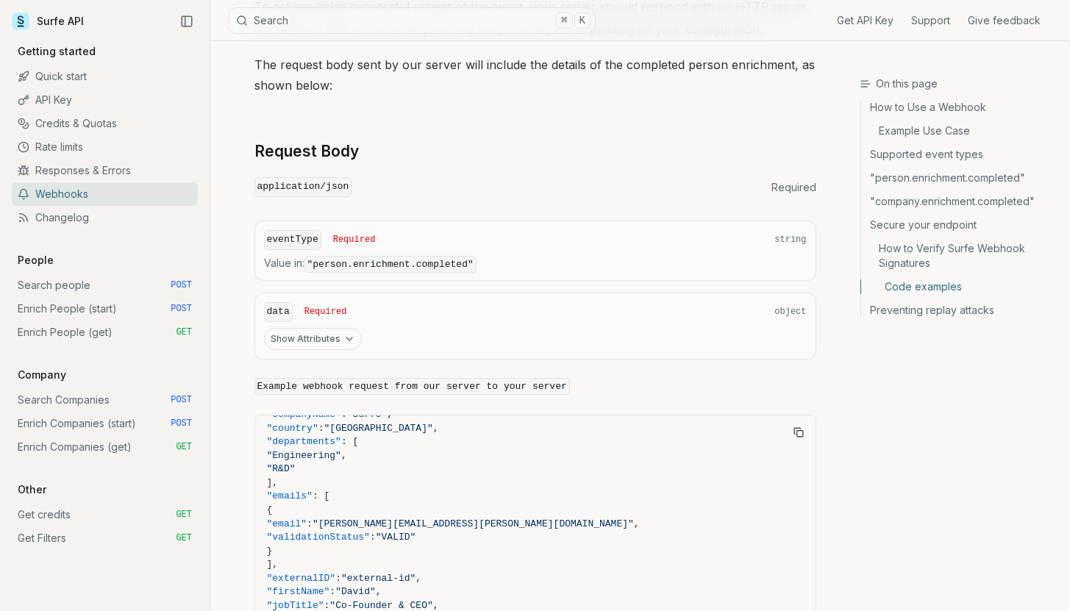
scroll to position [240, 0]
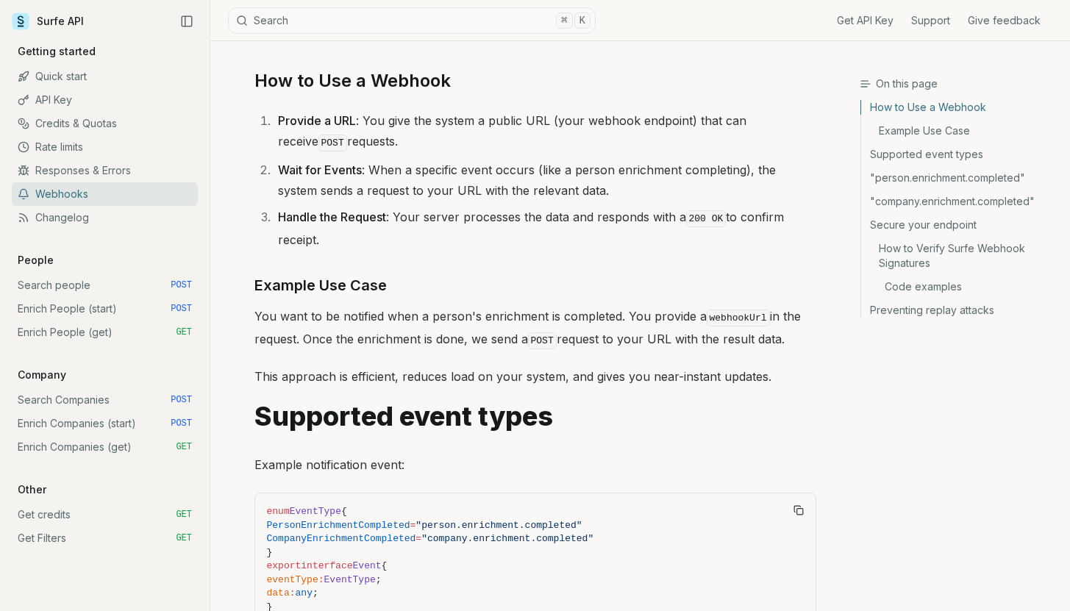
click at [134, 310] on link "Enrich People (start) POST" at bounding box center [105, 309] width 186 height 24
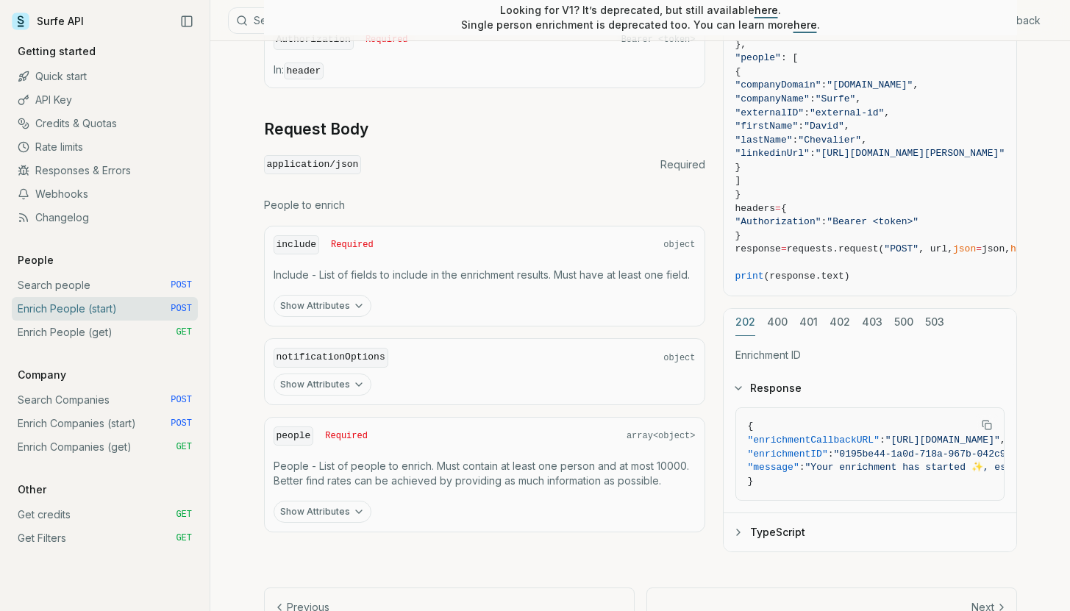
scroll to position [617, 0]
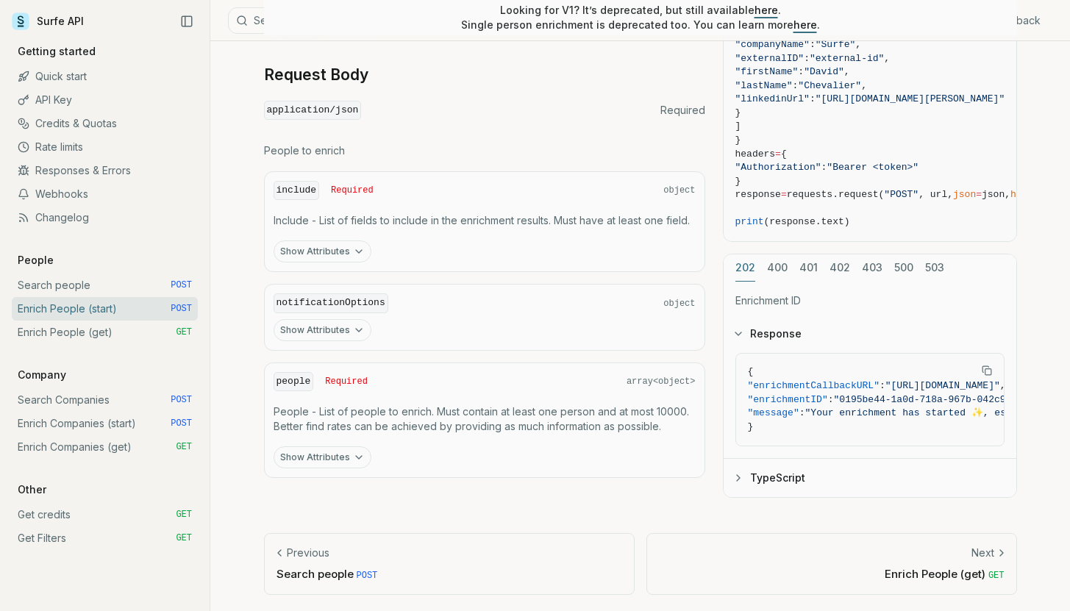
click at [85, 191] on link "Webhooks" at bounding box center [105, 194] width 186 height 24
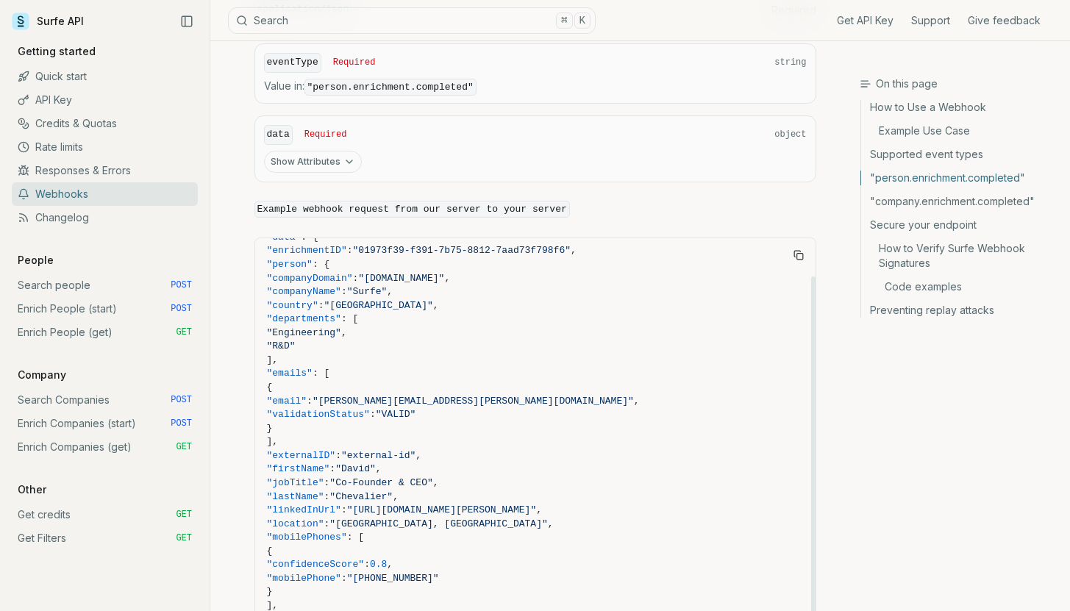
scroll to position [46, 0]
click at [63, 310] on link "Enrich People (start) POST" at bounding box center [105, 309] width 186 height 24
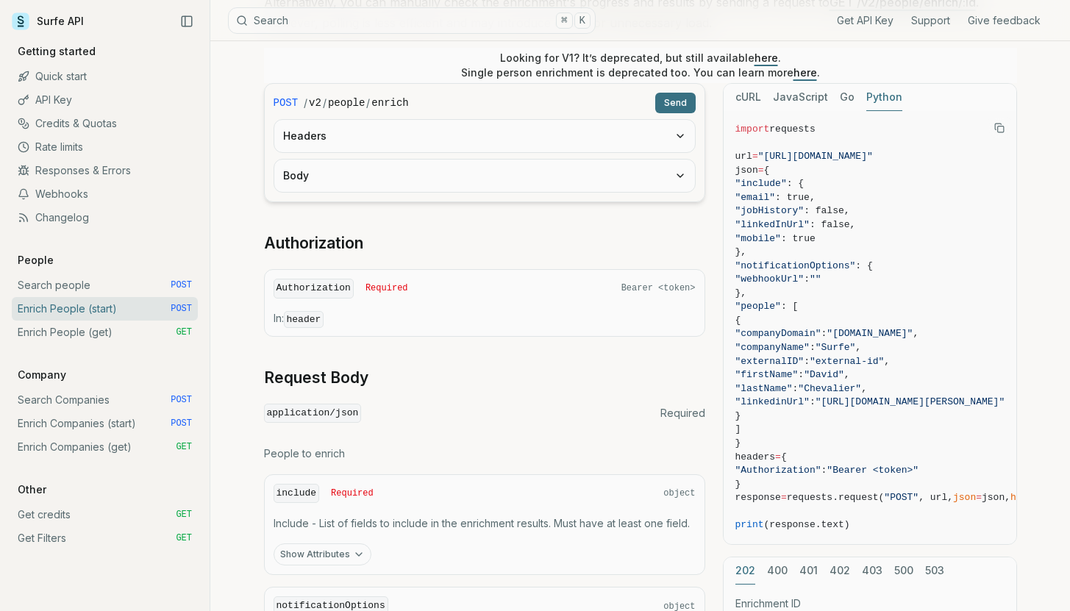
scroll to position [315, 0]
click at [429, 176] on button "Body" at bounding box center [484, 176] width 420 height 32
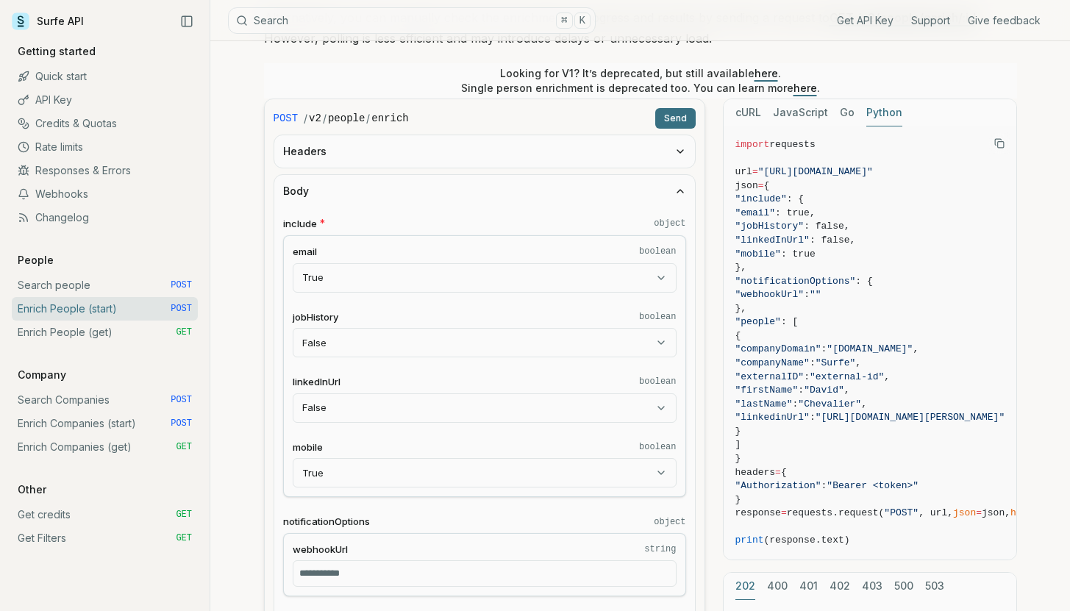
scroll to position [299, 0]
click at [425, 162] on button "Headers" at bounding box center [484, 151] width 420 height 32
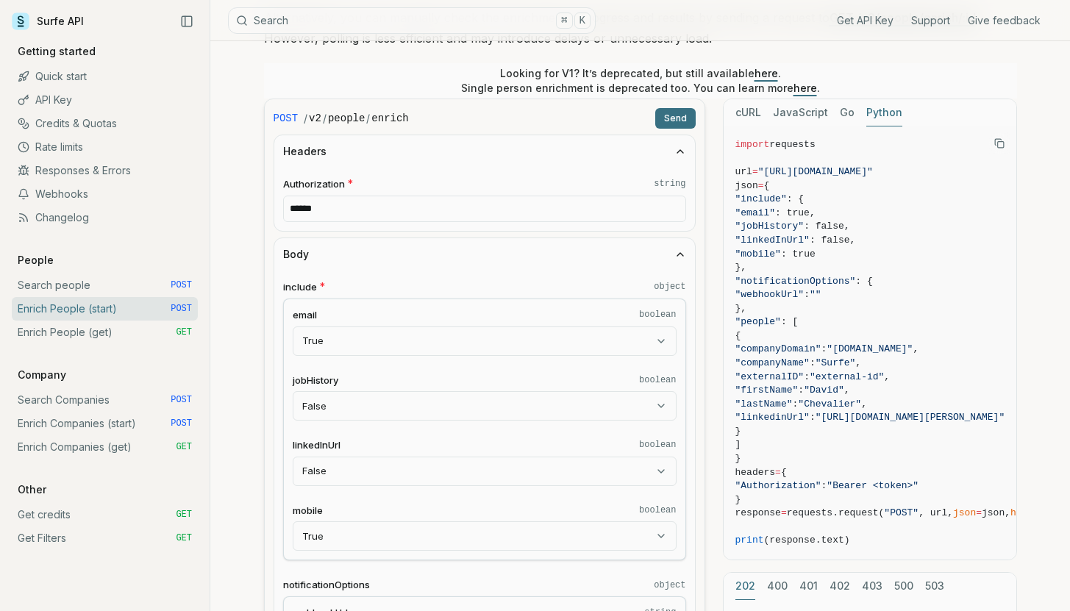
click at [405, 212] on input "******" at bounding box center [484, 209] width 403 height 26
click at [348, 181] on span "*" at bounding box center [350, 183] width 5 height 15
click at [348, 196] on input "******" at bounding box center [484, 209] width 403 height 26
click at [332, 179] on span "Authorization" at bounding box center [314, 184] width 62 height 14
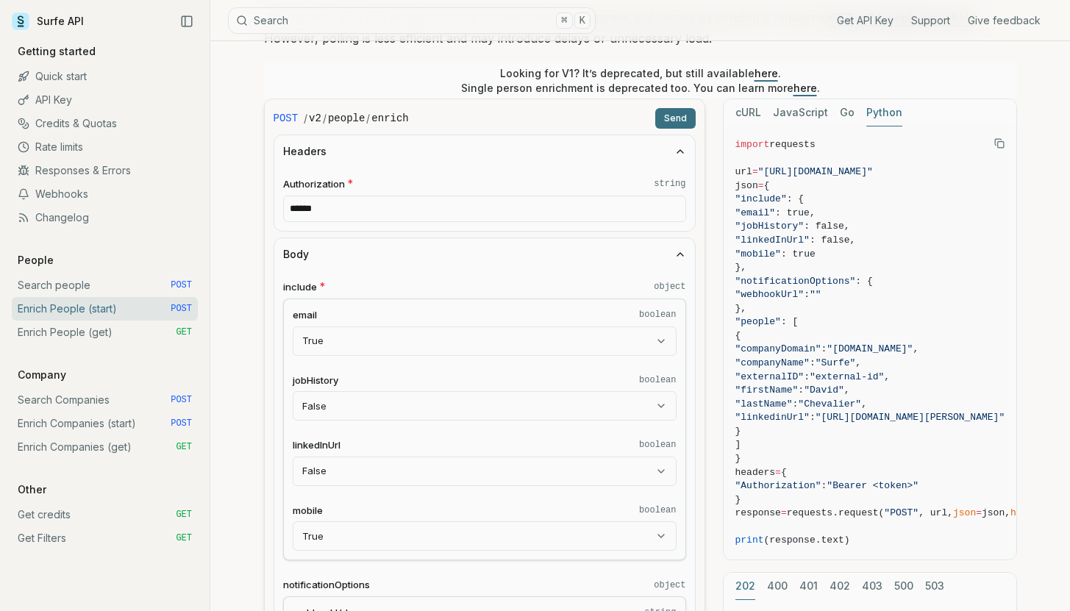
click at [332, 196] on input "******" at bounding box center [484, 209] width 403 height 26
click at [332, 179] on span "Authorization" at bounding box center [314, 184] width 62 height 14
click at [332, 196] on input "******" at bounding box center [484, 209] width 403 height 26
click at [319, 179] on span "Authorization" at bounding box center [314, 184] width 62 height 14
click at [319, 196] on input "******" at bounding box center [484, 209] width 403 height 26
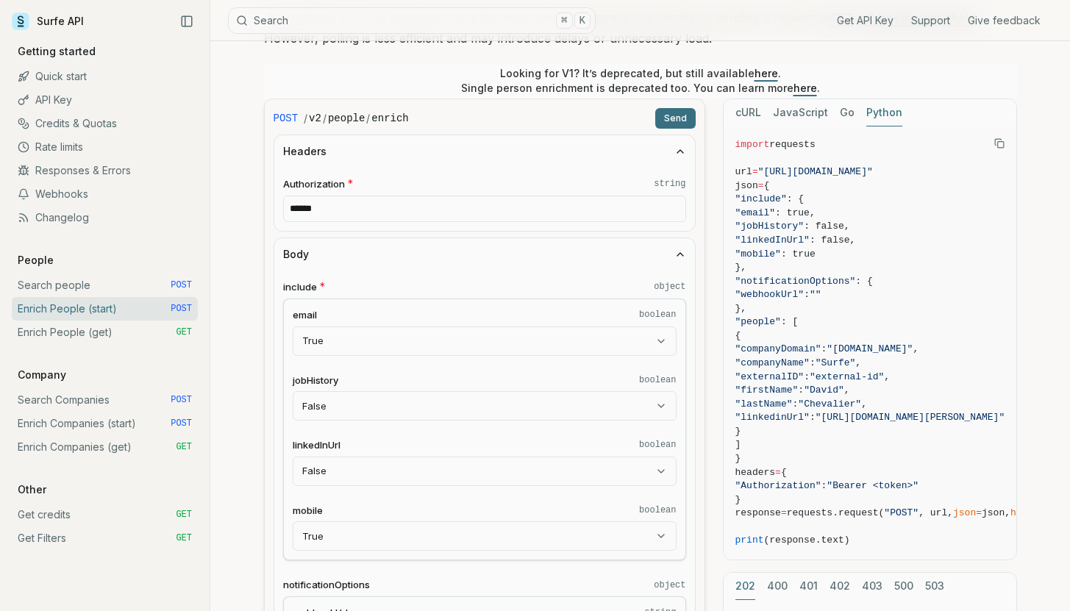
click at [319, 179] on span "Authorization" at bounding box center [314, 184] width 62 height 14
click at [319, 196] on input "******" at bounding box center [484, 209] width 403 height 26
click at [315, 180] on span "Authorization" at bounding box center [314, 184] width 62 height 14
click at [315, 196] on input "******" at bounding box center [484, 209] width 403 height 26
click at [315, 180] on span "Authorization" at bounding box center [314, 184] width 62 height 14
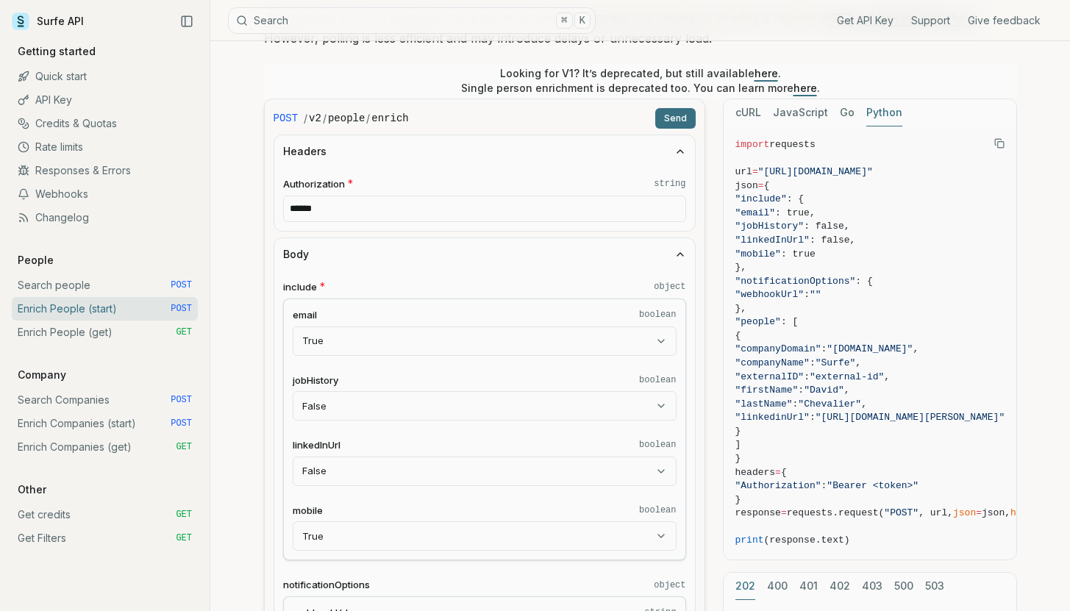
click at [315, 196] on input "******" at bounding box center [484, 209] width 403 height 26
click at [354, 162] on button "Headers" at bounding box center [484, 151] width 420 height 32
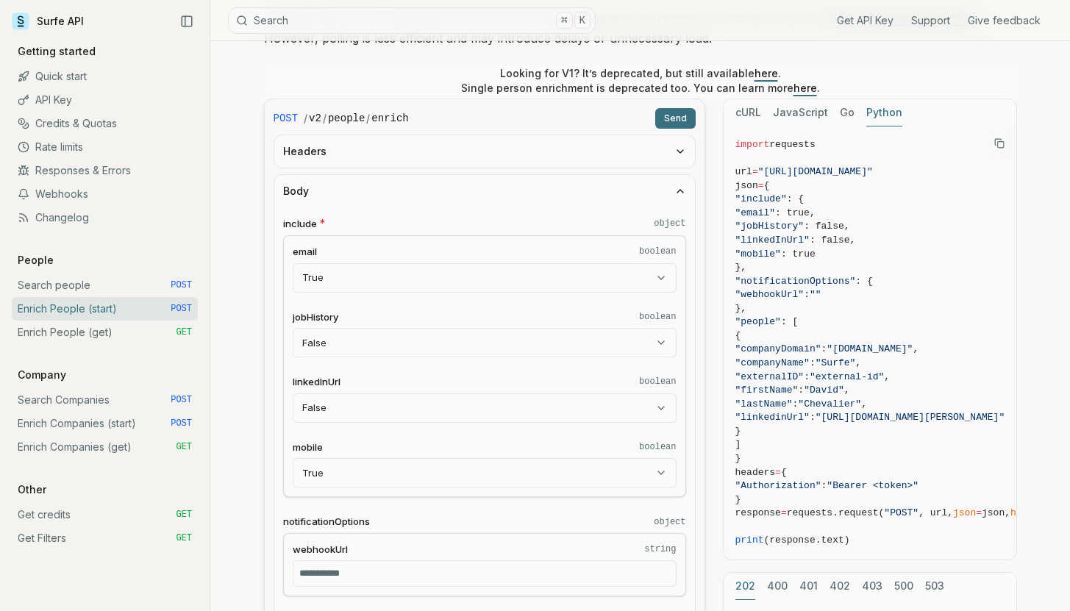
drag, startPoint x: 354, startPoint y: 158, endPoint x: 341, endPoint y: 155, distance: 12.8
click at [351, 157] on button "Headers" at bounding box center [484, 151] width 420 height 32
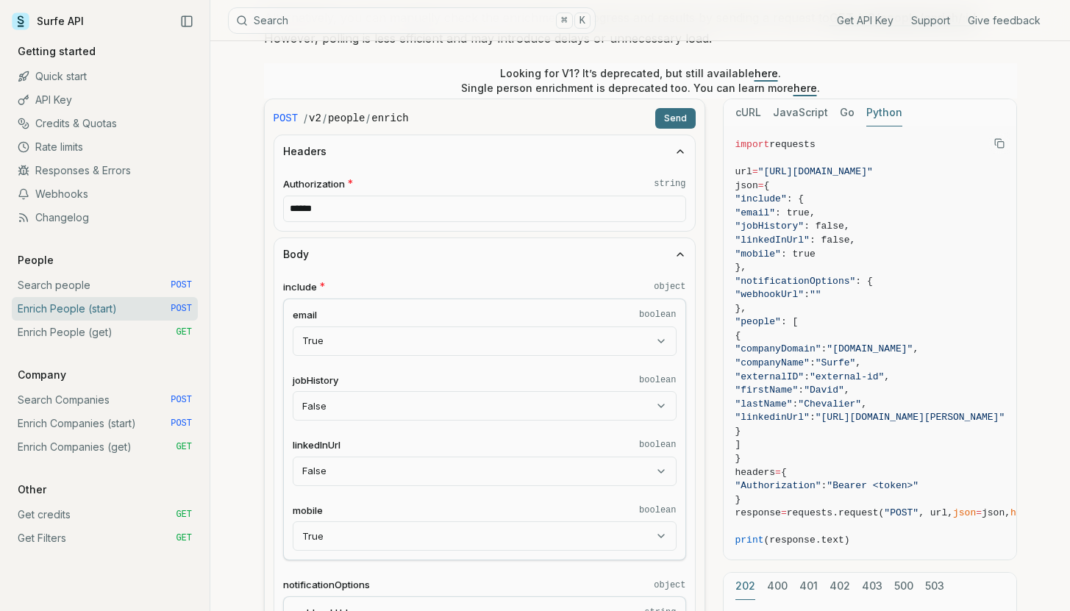
click at [335, 153] on button "Headers" at bounding box center [484, 151] width 420 height 32
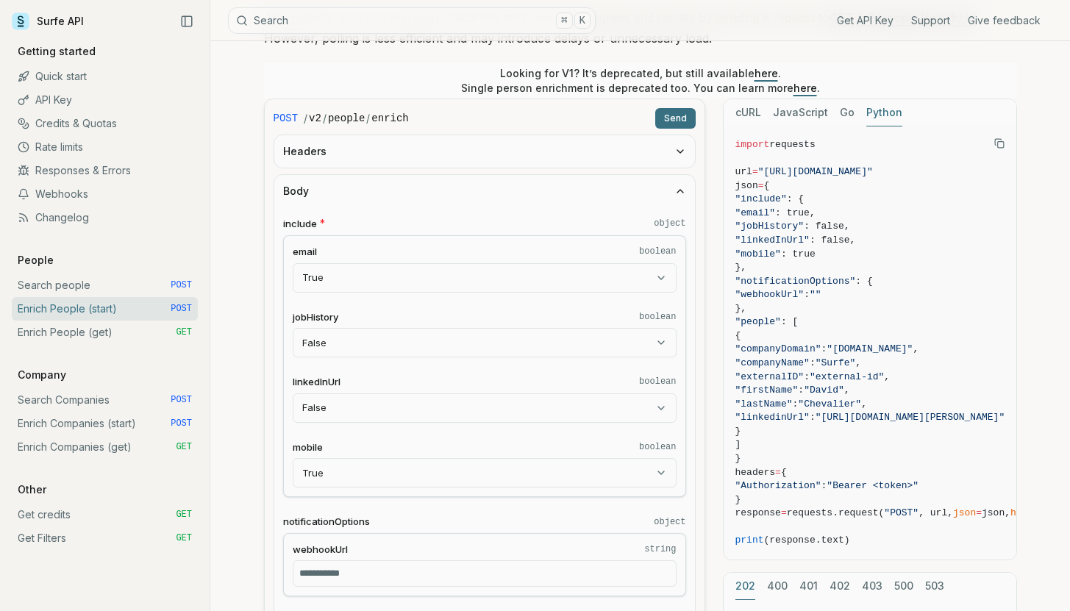
click at [323, 159] on button "Headers" at bounding box center [484, 151] width 420 height 32
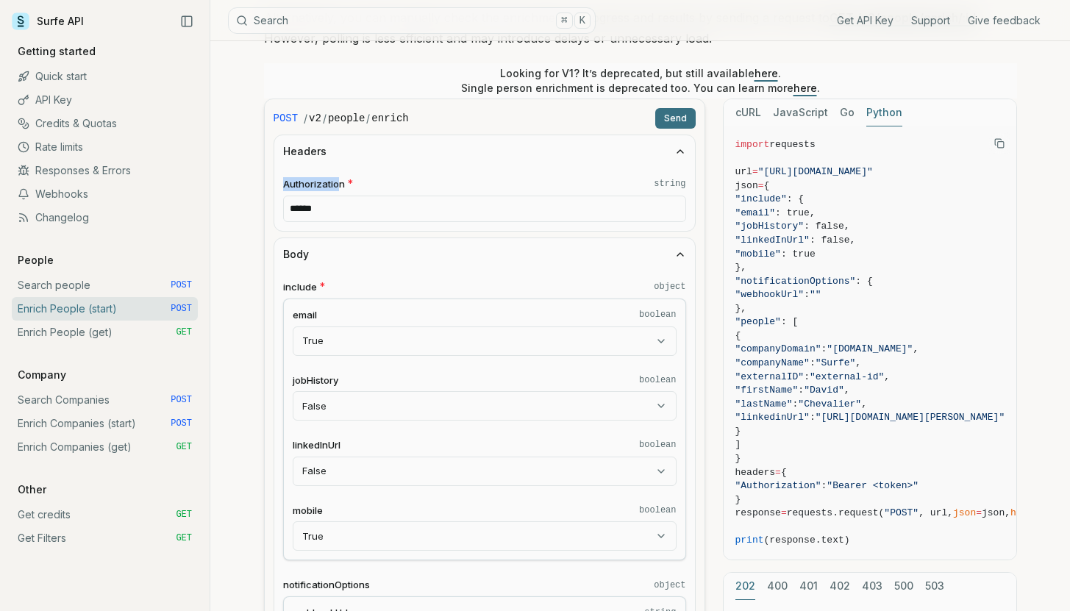
drag, startPoint x: 281, startPoint y: 184, endPoint x: 341, endPoint y: 181, distance: 60.3
click at [341, 181] on div "Authorization * string ******" at bounding box center [484, 199] width 420 height 63
click at [293, 204] on input "******" at bounding box center [484, 209] width 403 height 26
click at [67, 101] on link "API Key" at bounding box center [105, 100] width 186 height 24
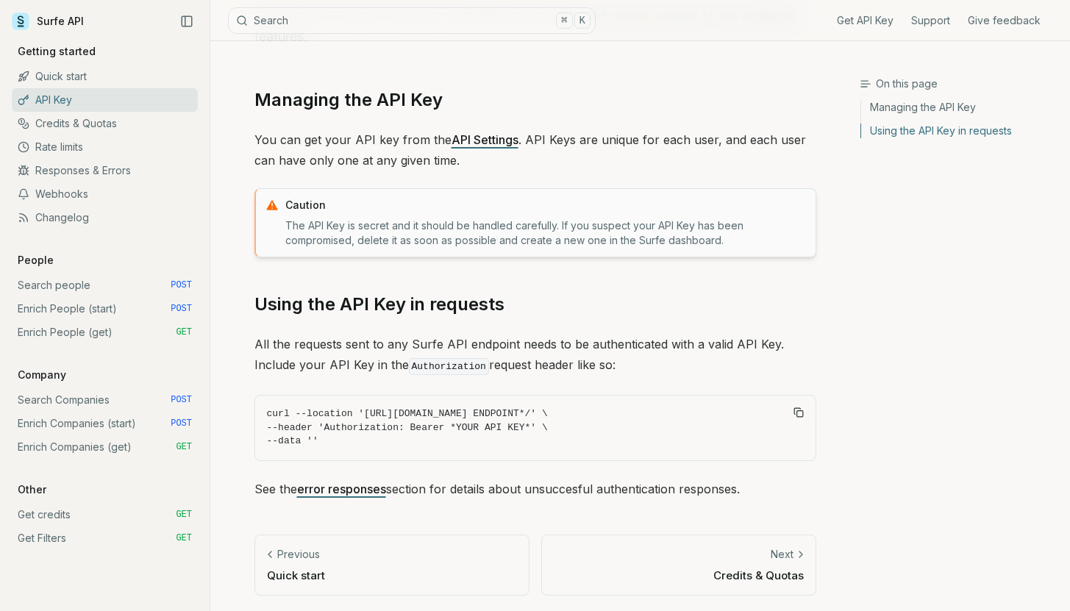
scroll to position [115, 0]
click at [101, 431] on link "Enrich Companies (start) POST" at bounding box center [105, 424] width 186 height 24
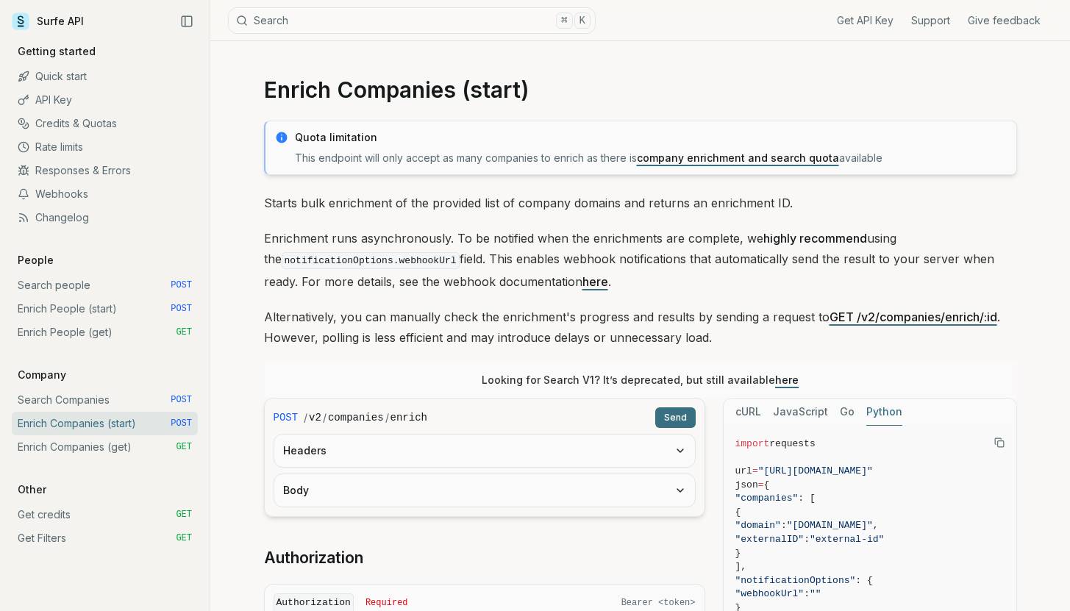
click at [79, 311] on link "Enrich People (start) POST" at bounding box center [105, 309] width 186 height 24
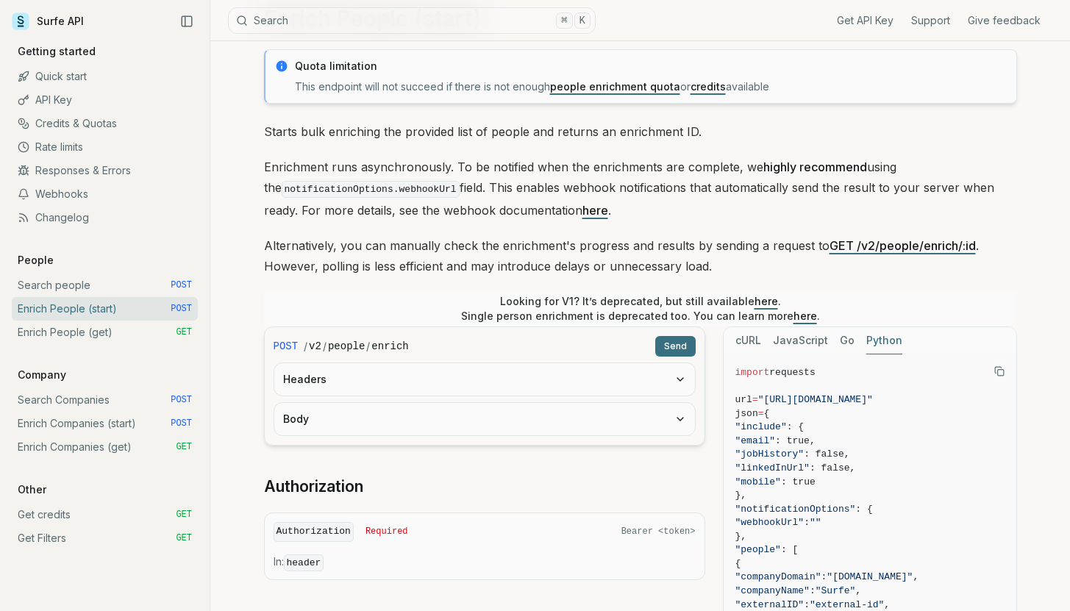
scroll to position [85, 0]
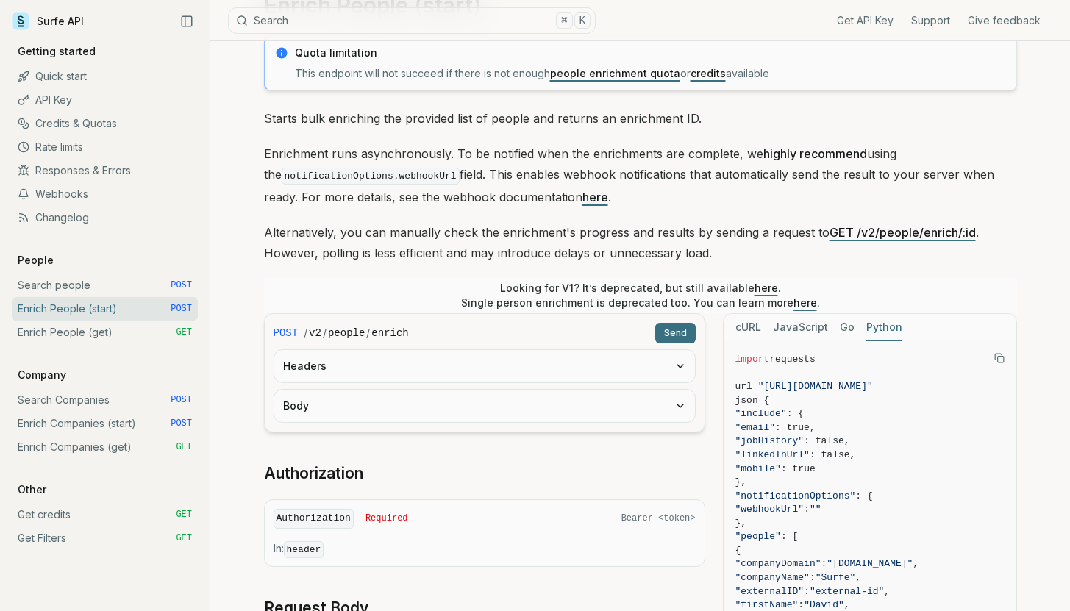
click at [455, 373] on button "Headers" at bounding box center [484, 366] width 420 height 32
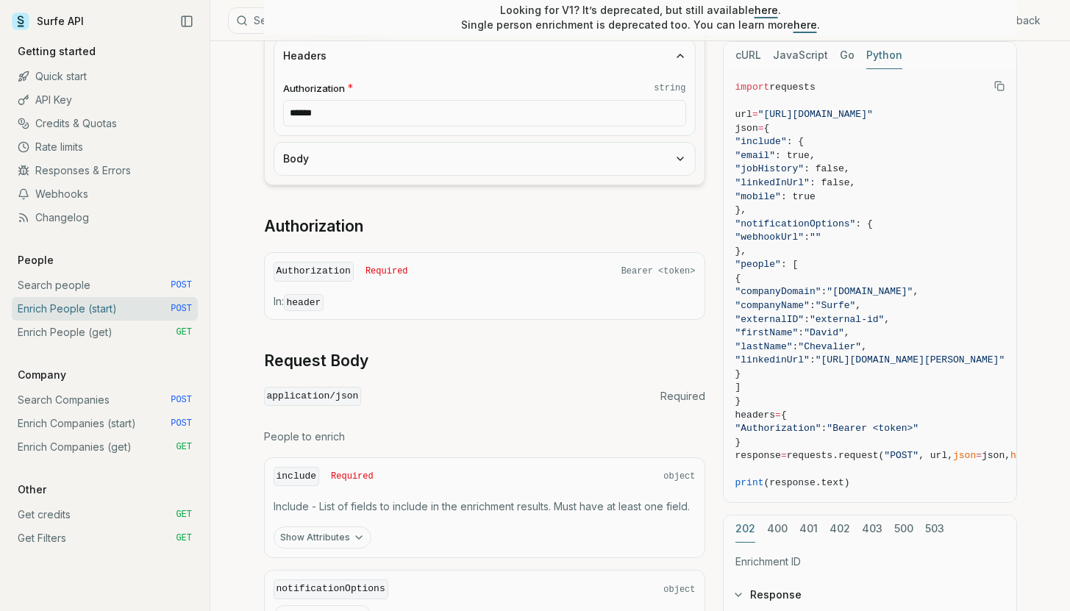
scroll to position [395, 0]
click at [318, 391] on code "application/json" at bounding box center [313, 396] width 98 height 20
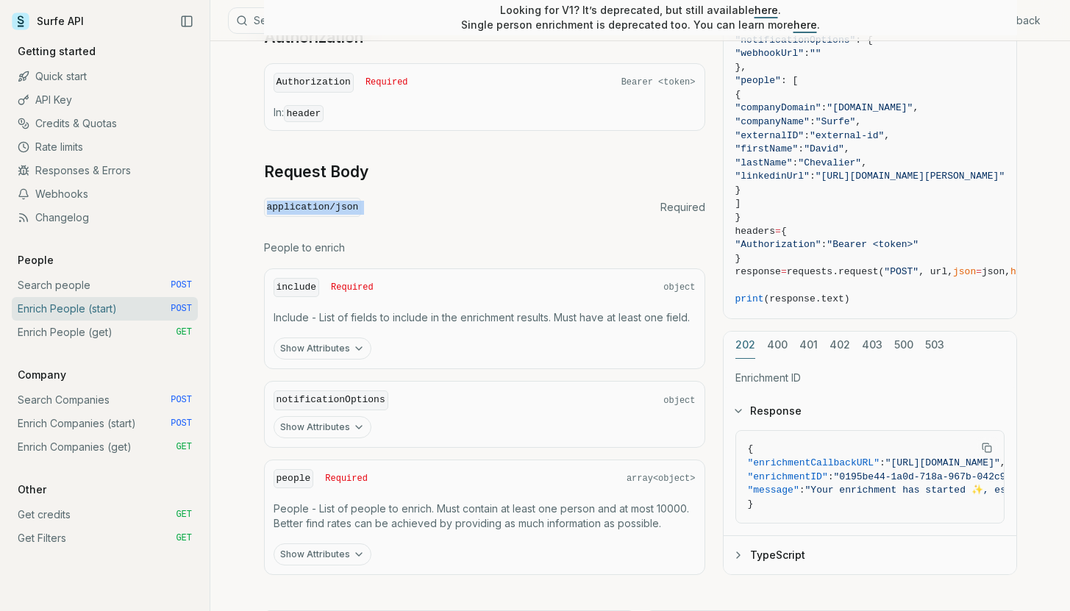
scroll to position [659, 0]
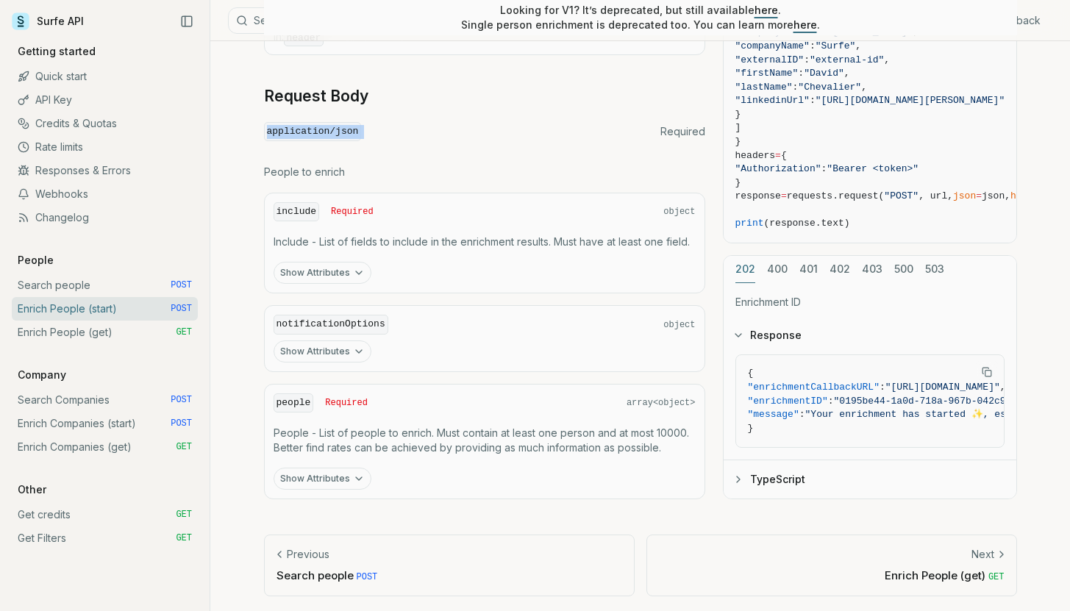
click at [315, 268] on button "Show Attributes" at bounding box center [322, 273] width 98 height 22
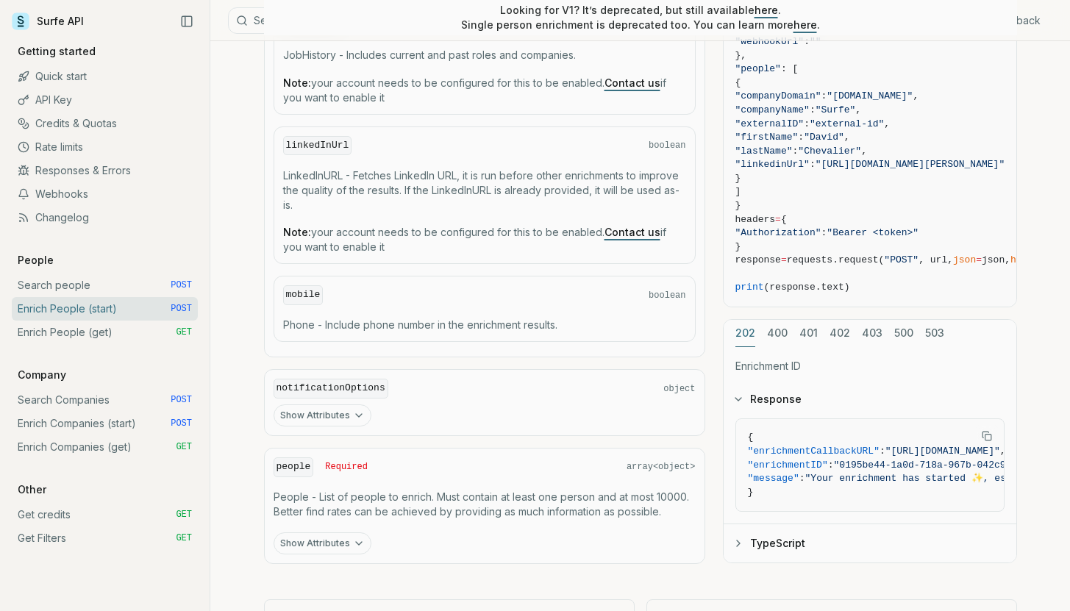
click at [315, 540] on button "Show Attributes" at bounding box center [322, 543] width 98 height 22
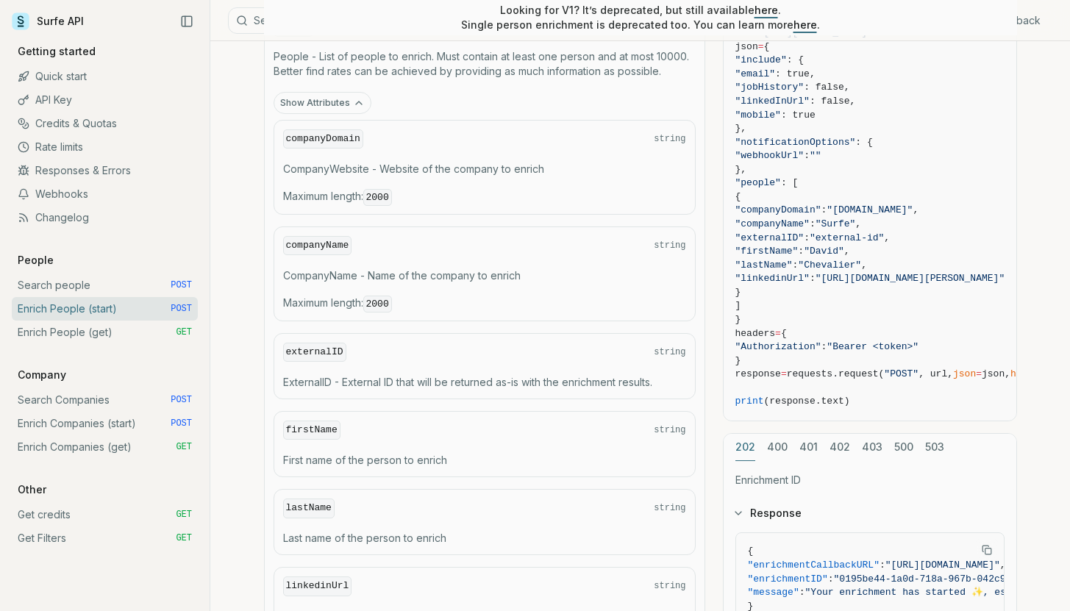
scroll to position [1636, 0]
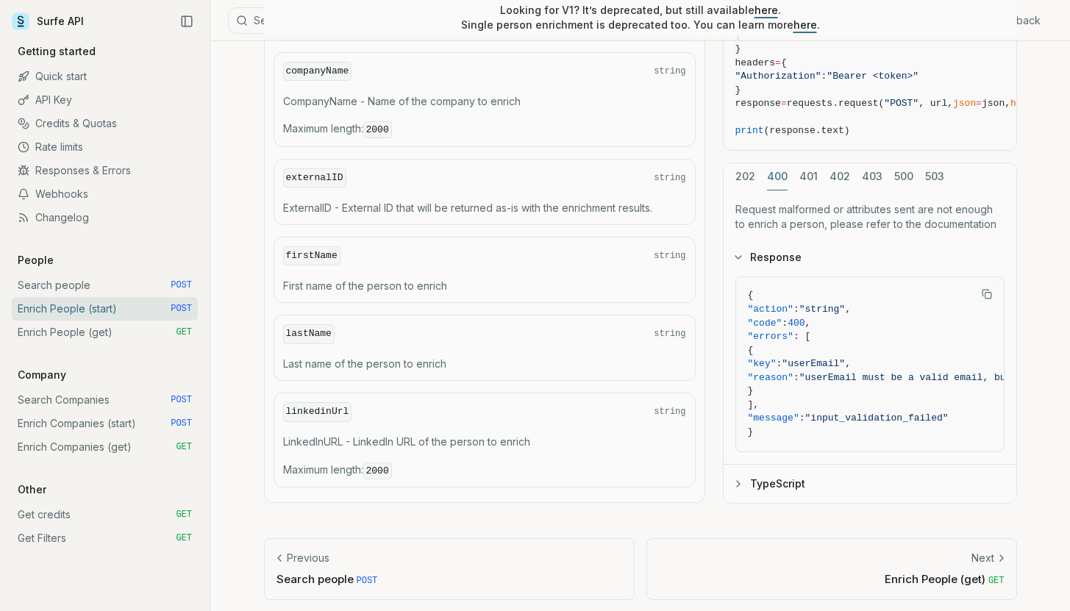
click at [774, 269] on div "202 400 401 402 403 500 503 Request malformed or attributes sent are not enough…" at bounding box center [870, 332] width 294 height 341
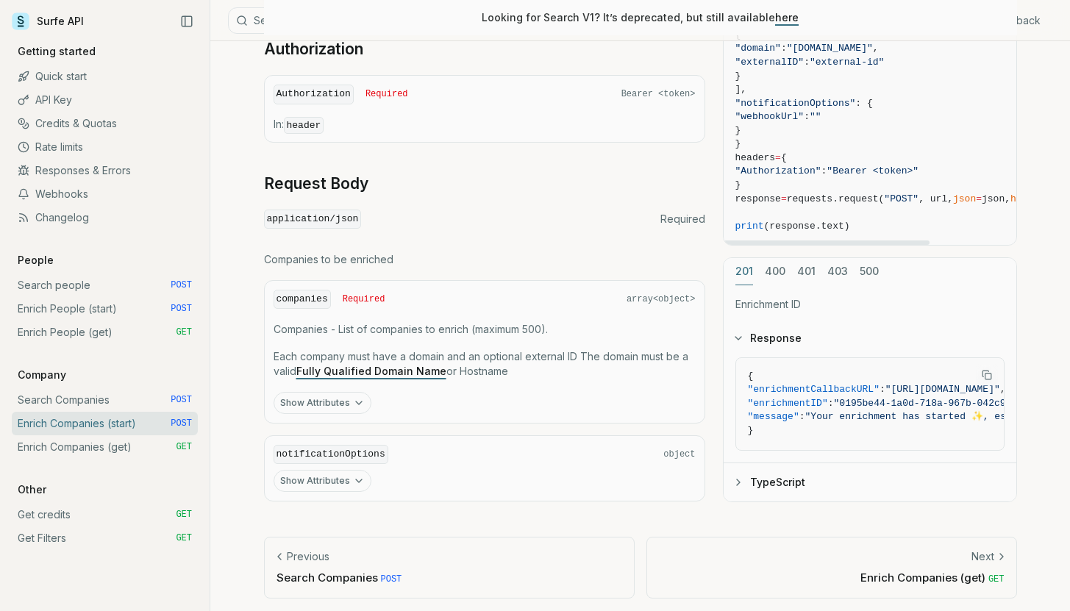
scroll to position [511, 0]
click at [775, 262] on div "cURL JavaScript Go Python import requests url = "[URL][DOMAIN_NAME]" json = { "…" at bounding box center [870, 208] width 294 height 581
